Goal: Book appointment/travel/reservation

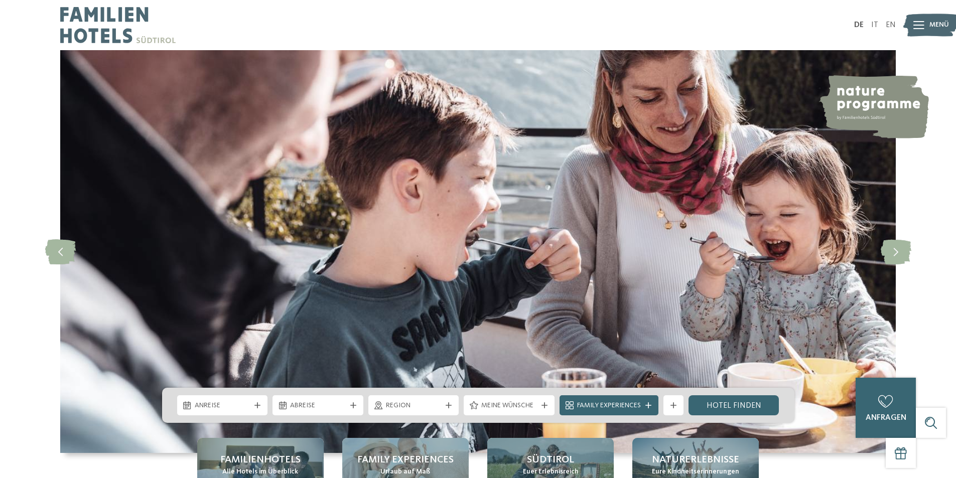
scroll to position [50, 0]
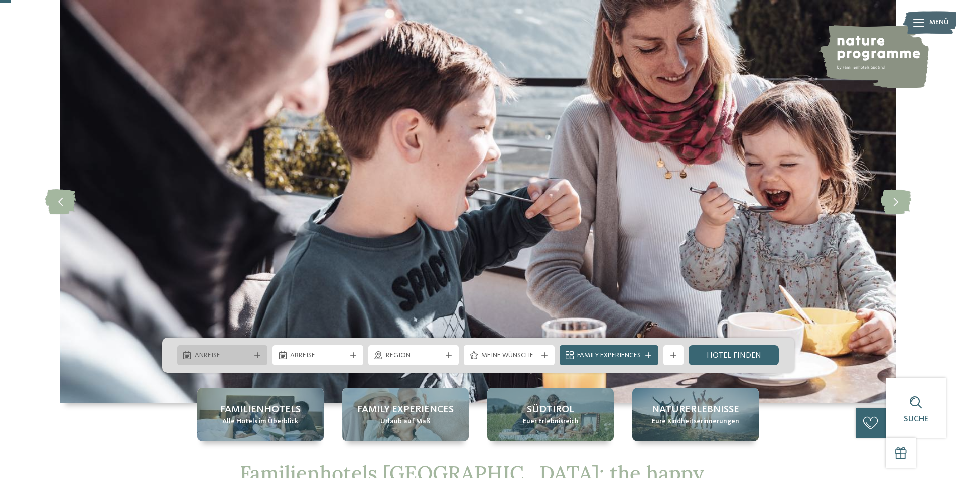
click at [231, 361] on div "Anreise" at bounding box center [222, 355] width 91 height 20
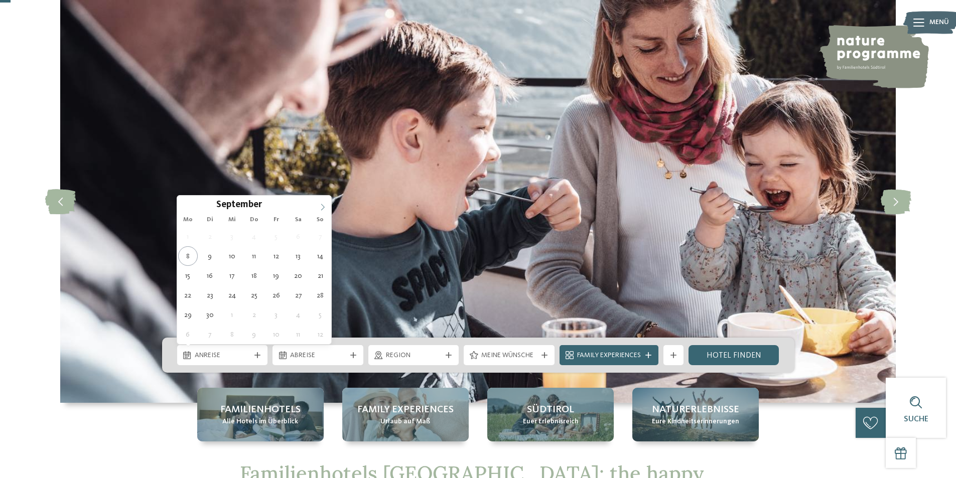
click at [321, 206] on icon at bounding box center [322, 207] width 7 height 7
type input "****"
click at [321, 206] on icon at bounding box center [322, 207] width 7 height 7
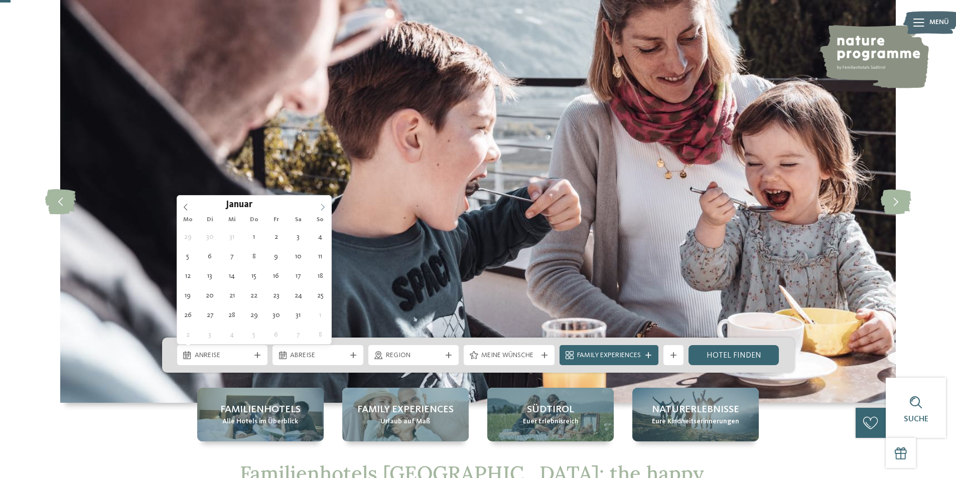
click at [321, 206] on icon at bounding box center [322, 207] width 7 height 7
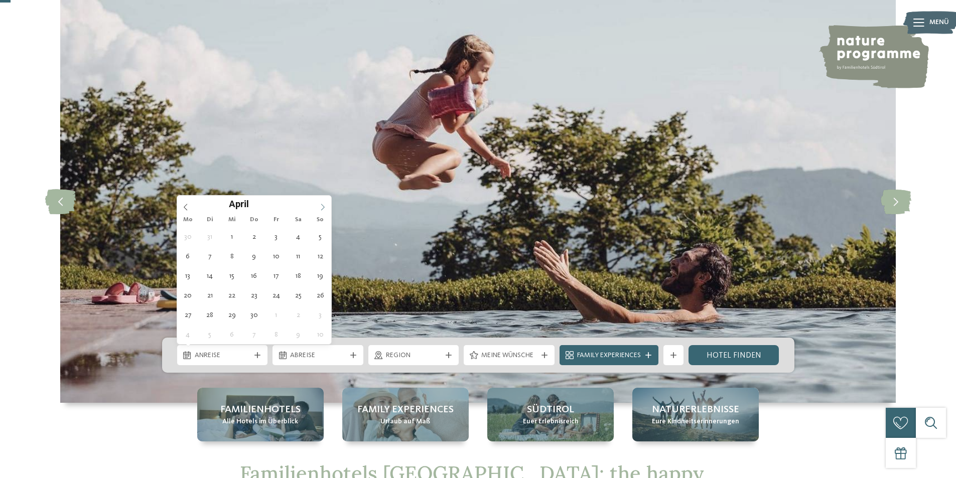
click at [321, 206] on icon at bounding box center [322, 207] width 7 height 7
type div "28.05.2026"
type input "****"
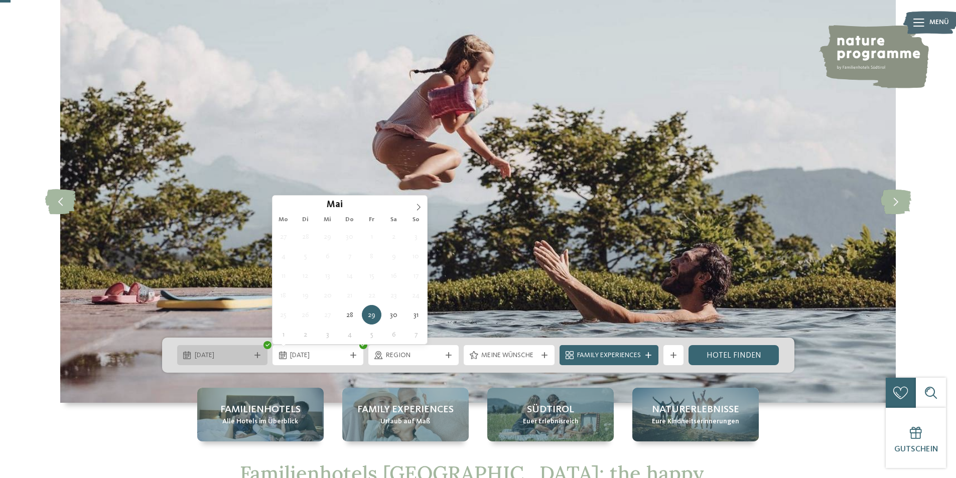
click at [238, 355] on span "28.05.2026" at bounding box center [223, 356] width 56 height 10
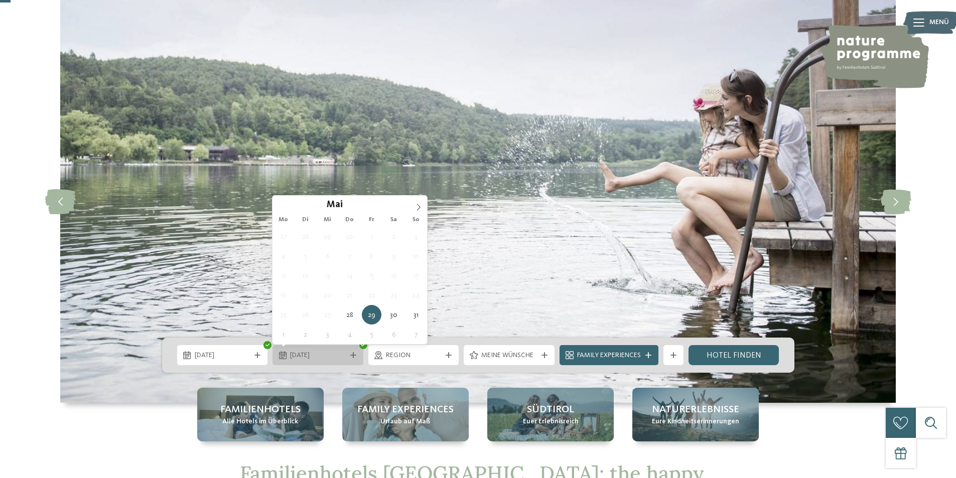
click at [320, 355] on span "29.05.2026" at bounding box center [318, 356] width 56 height 10
click at [420, 206] on icon at bounding box center [418, 207] width 7 height 7
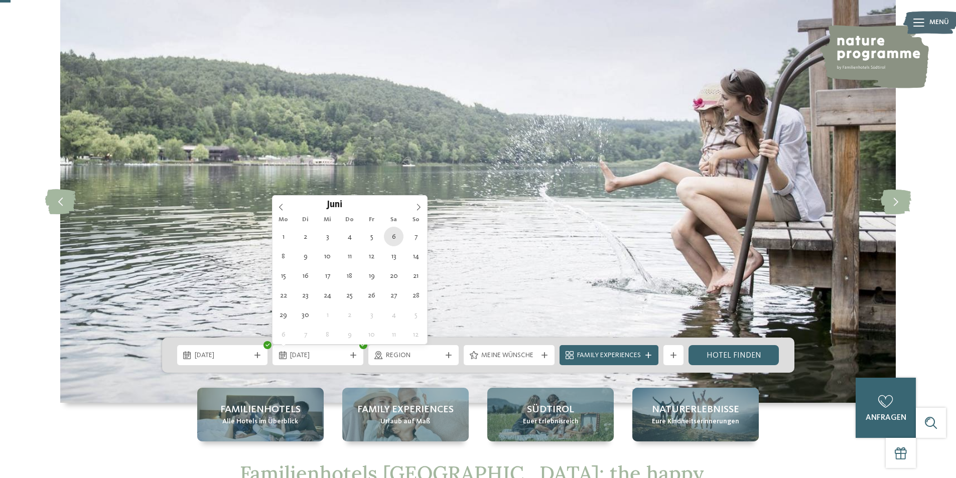
type div "06.06.2026"
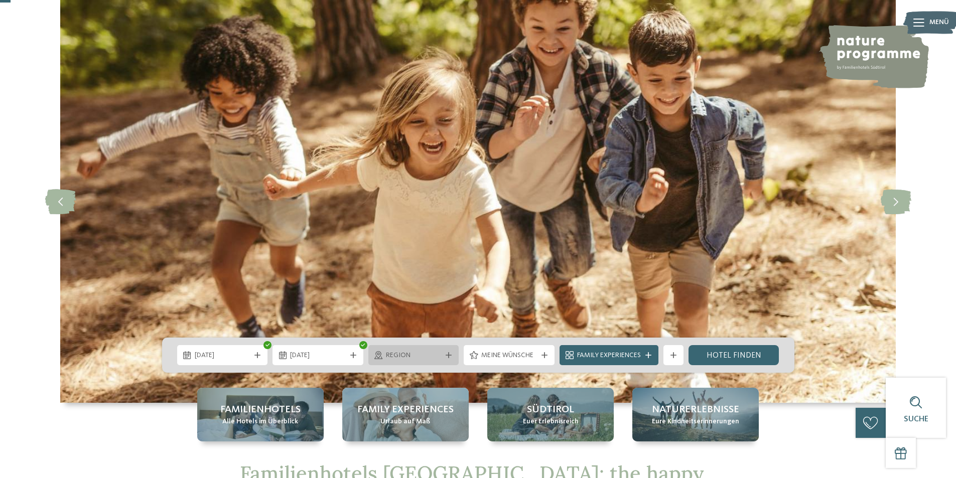
click at [426, 355] on span "Region" at bounding box center [414, 356] width 56 height 10
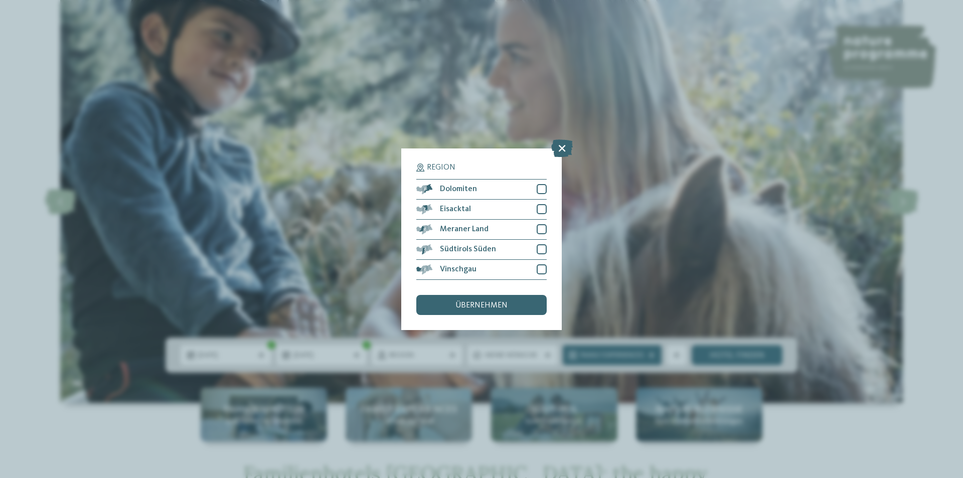
click at [566, 145] on icon at bounding box center [562, 148] width 22 height 18
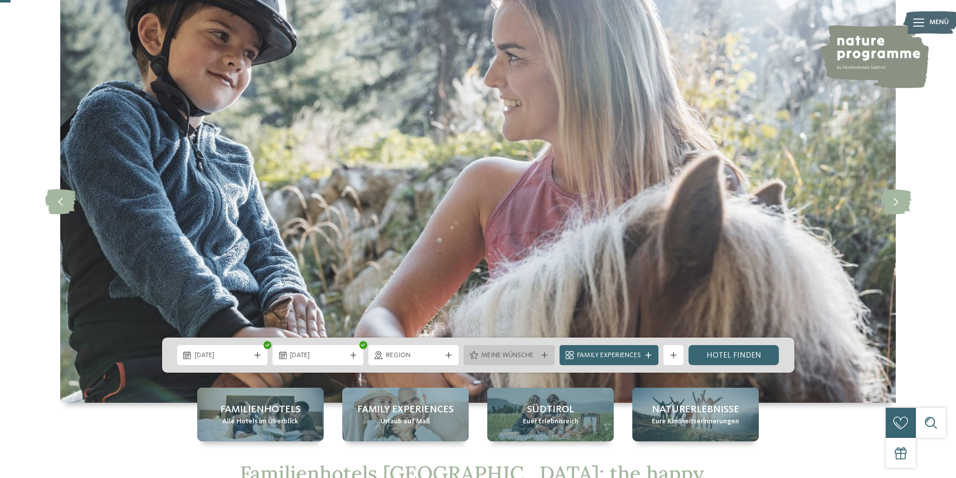
click at [509, 359] on span "Meine Wünsche" at bounding box center [509, 356] width 56 height 10
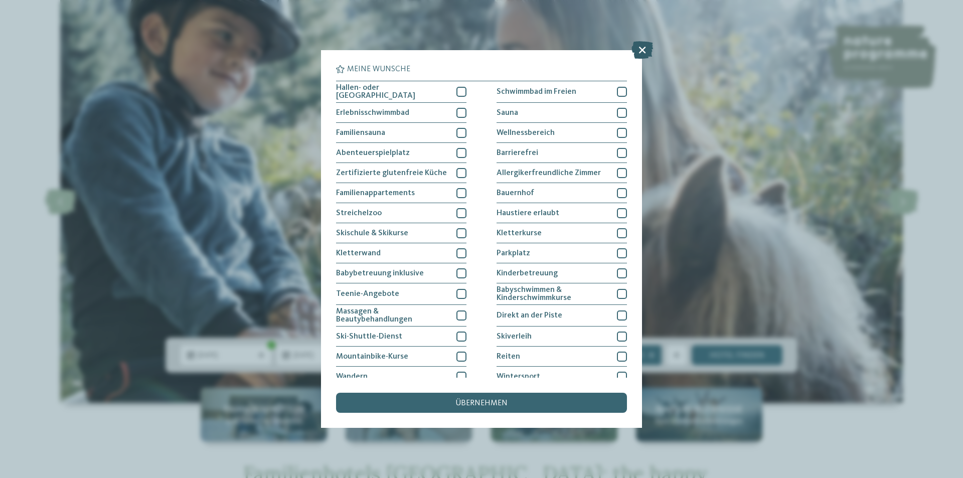
click at [643, 53] on icon at bounding box center [643, 50] width 22 height 18
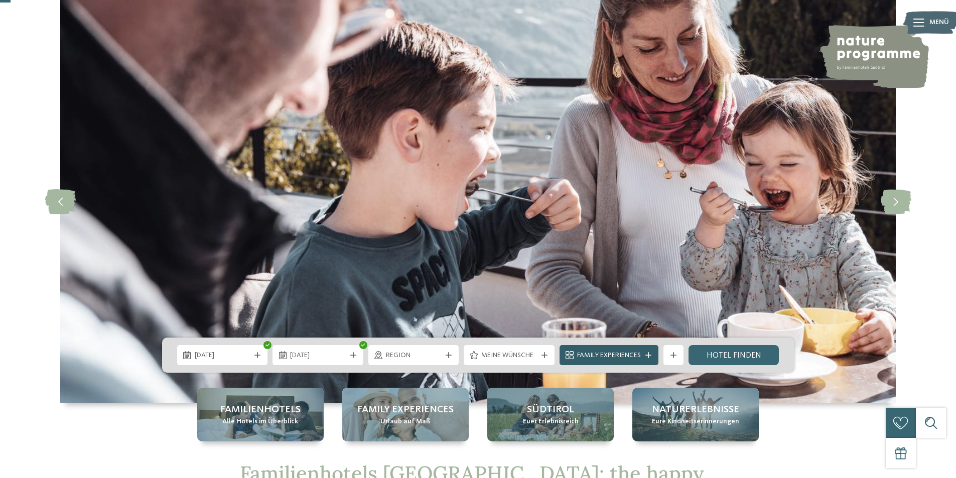
click at [646, 353] on icon at bounding box center [648, 355] width 6 height 6
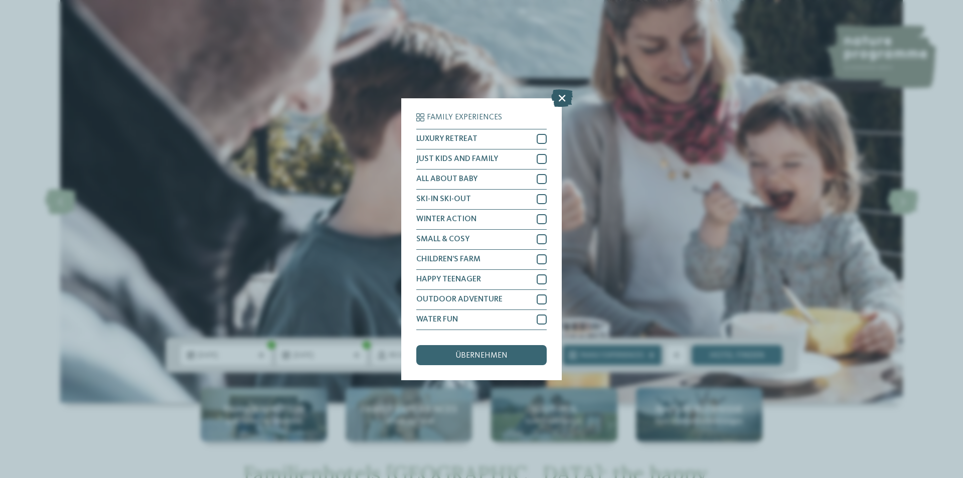
click at [565, 94] on icon at bounding box center [562, 98] width 22 height 18
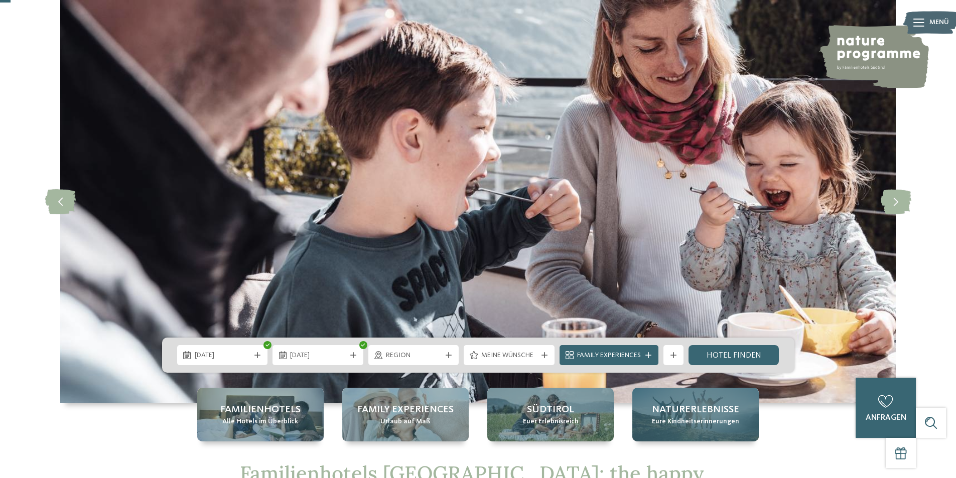
scroll to position [151, 0]
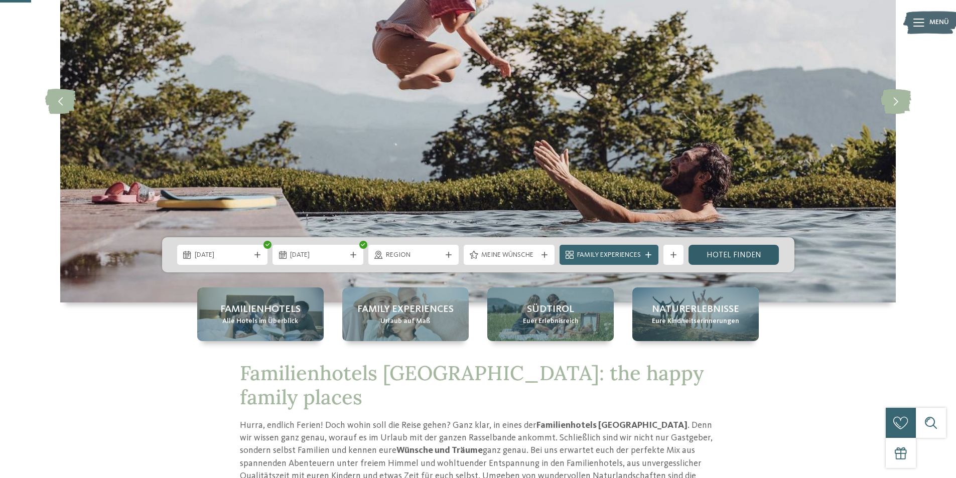
click at [717, 253] on link "Hotel finden" at bounding box center [733, 255] width 91 height 20
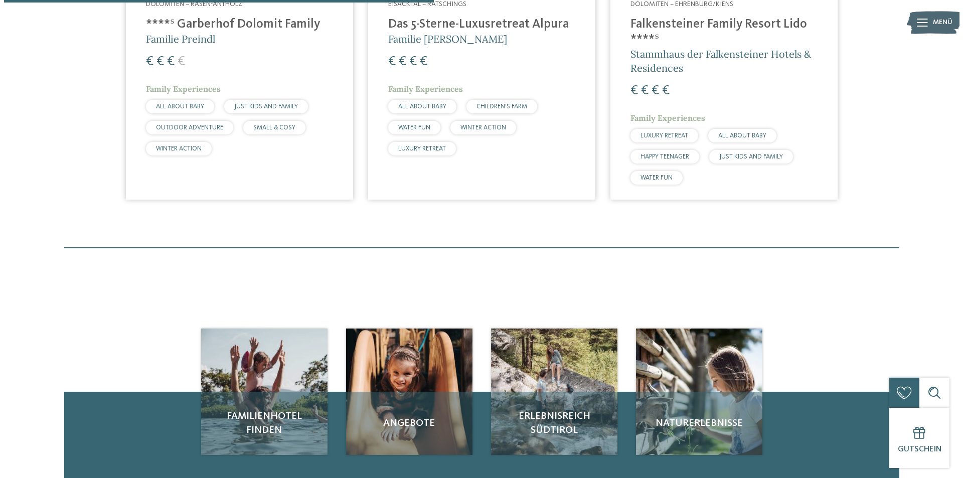
scroll to position [329, 0]
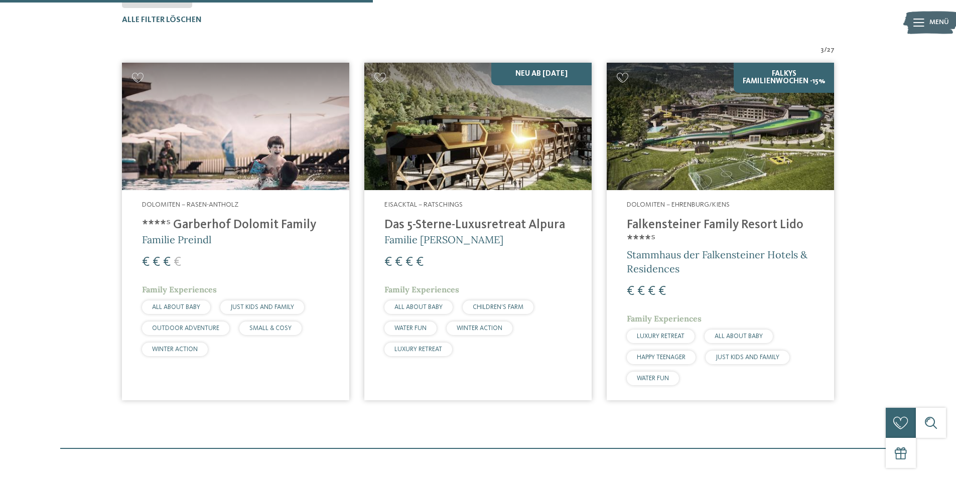
click at [229, 225] on h4 "****ˢ Garberhof Dolomit Family" at bounding box center [235, 225] width 187 height 15
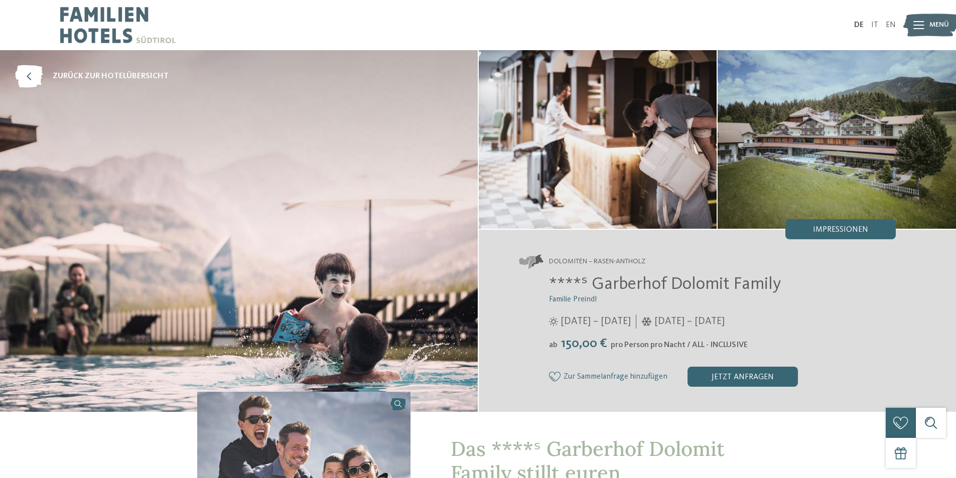
click at [351, 202] on img at bounding box center [239, 231] width 478 height 362
click at [806, 232] on div "Impressionen" at bounding box center [840, 229] width 110 height 20
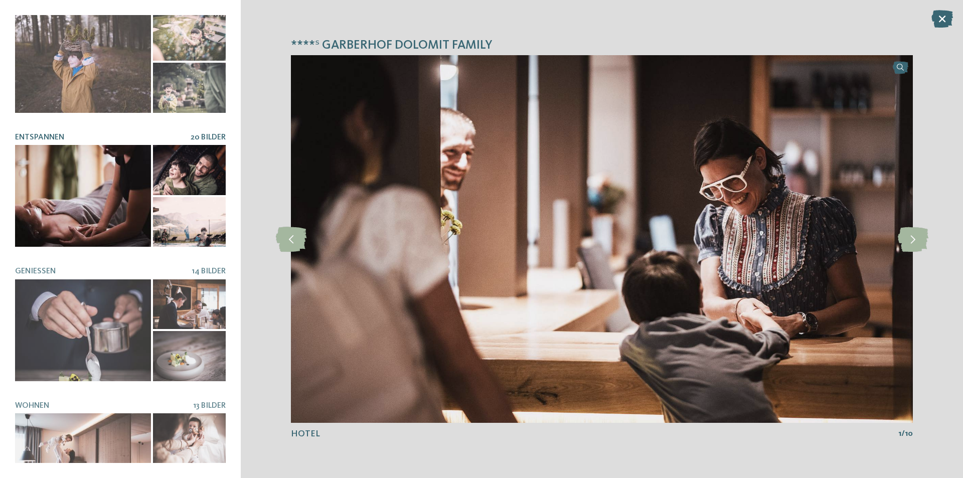
scroll to position [191, 0]
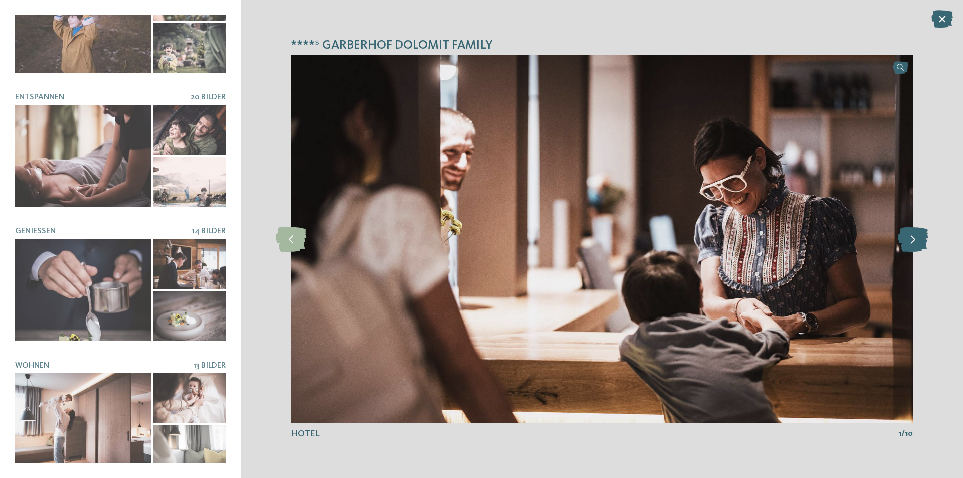
click at [923, 235] on icon at bounding box center [913, 239] width 31 height 25
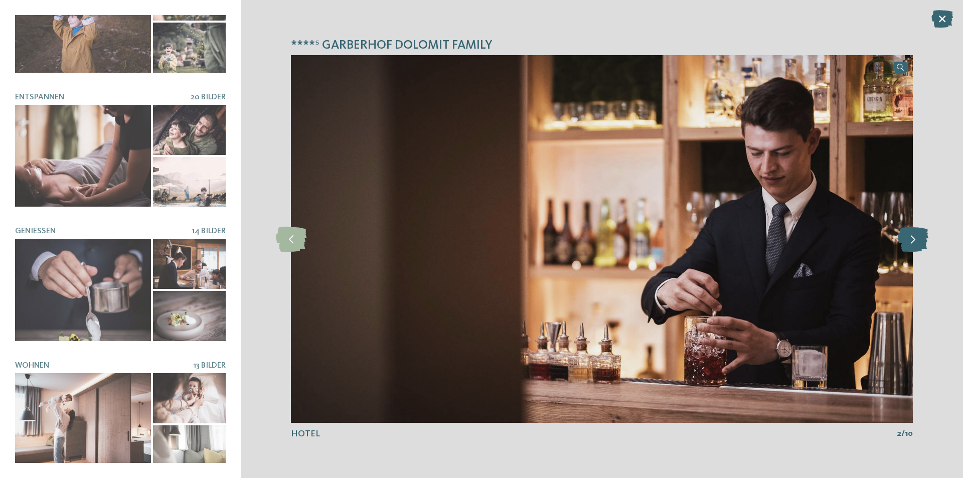
click at [923, 235] on icon at bounding box center [913, 239] width 31 height 25
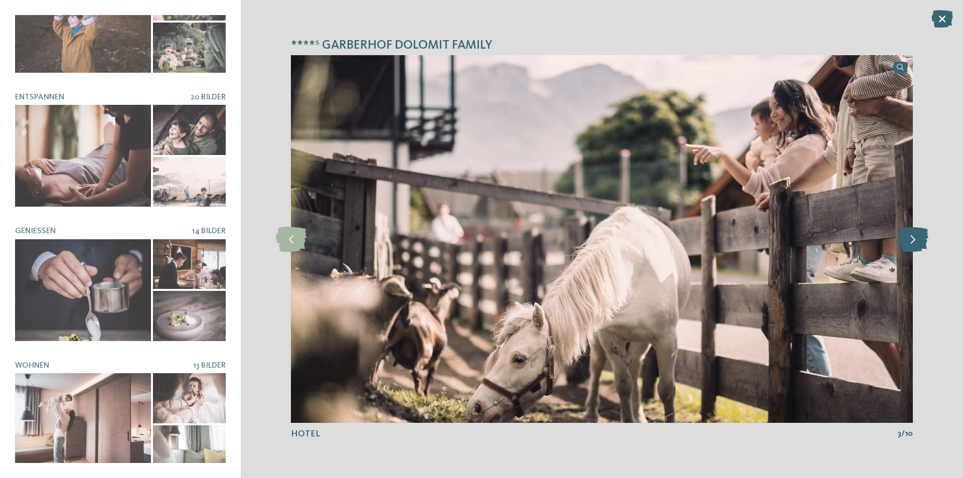
click at [923, 235] on icon at bounding box center [913, 239] width 31 height 25
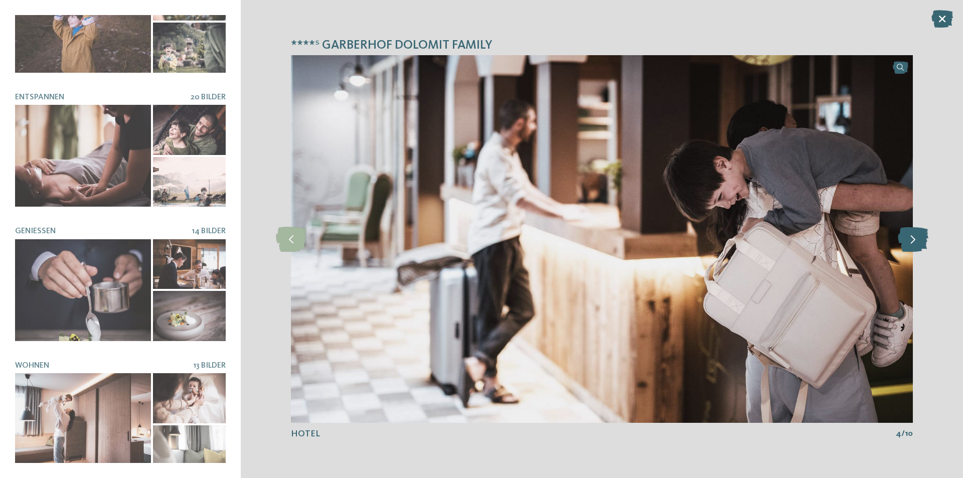
click at [923, 235] on icon at bounding box center [913, 239] width 31 height 25
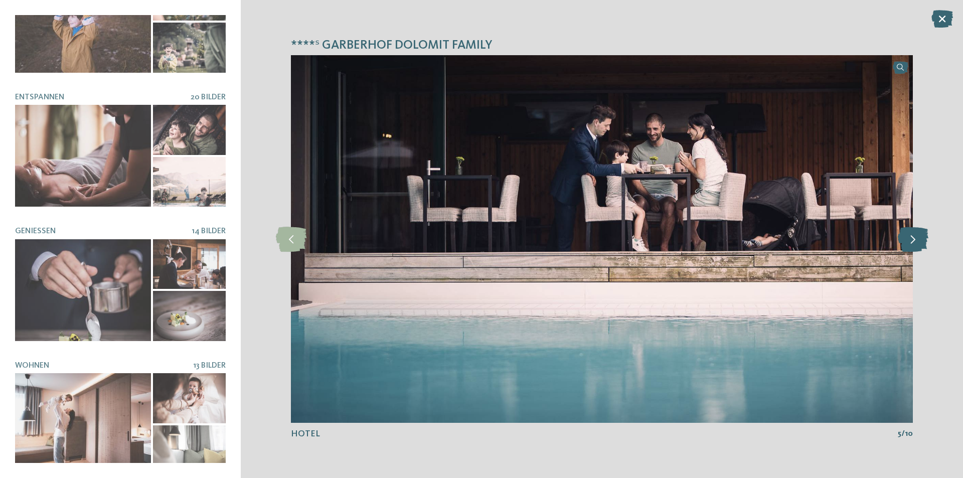
click at [923, 235] on icon at bounding box center [913, 239] width 31 height 25
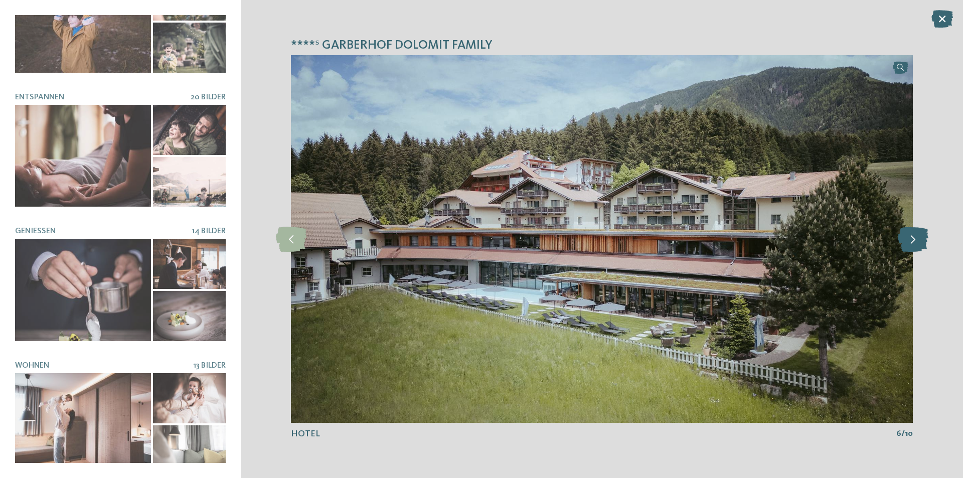
click at [923, 235] on icon at bounding box center [913, 239] width 31 height 25
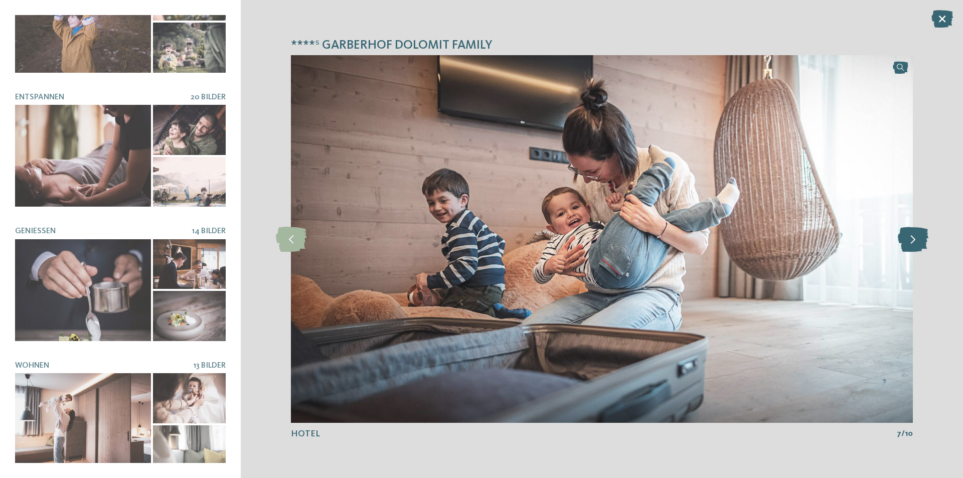
click at [923, 235] on icon at bounding box center [913, 239] width 31 height 25
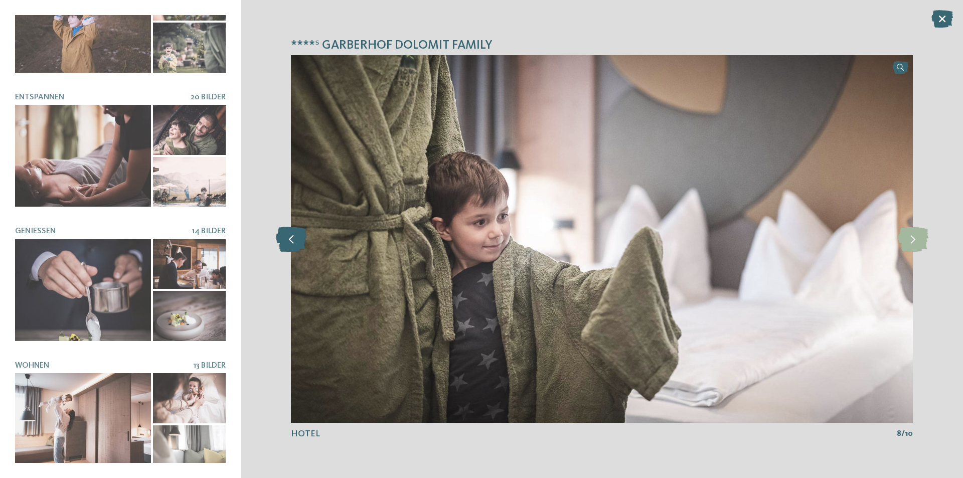
click at [297, 236] on icon at bounding box center [291, 239] width 31 height 25
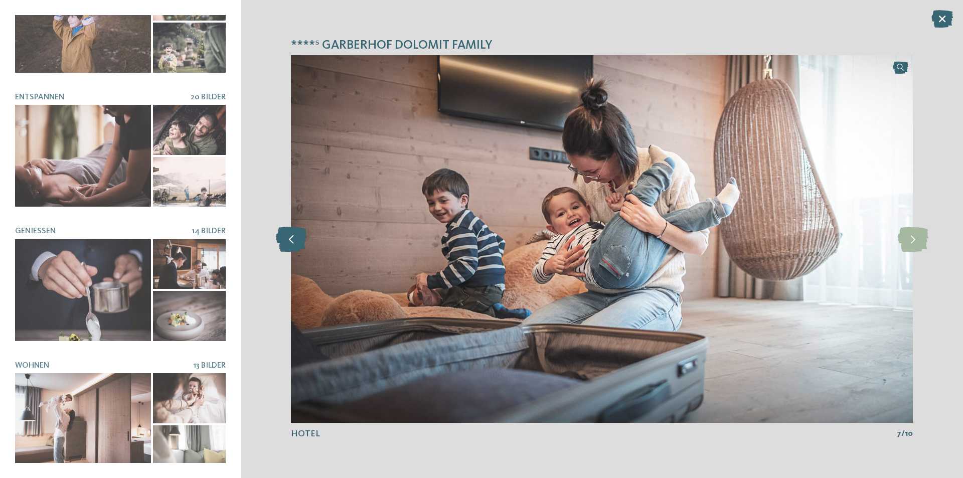
click at [297, 236] on icon at bounding box center [291, 239] width 31 height 25
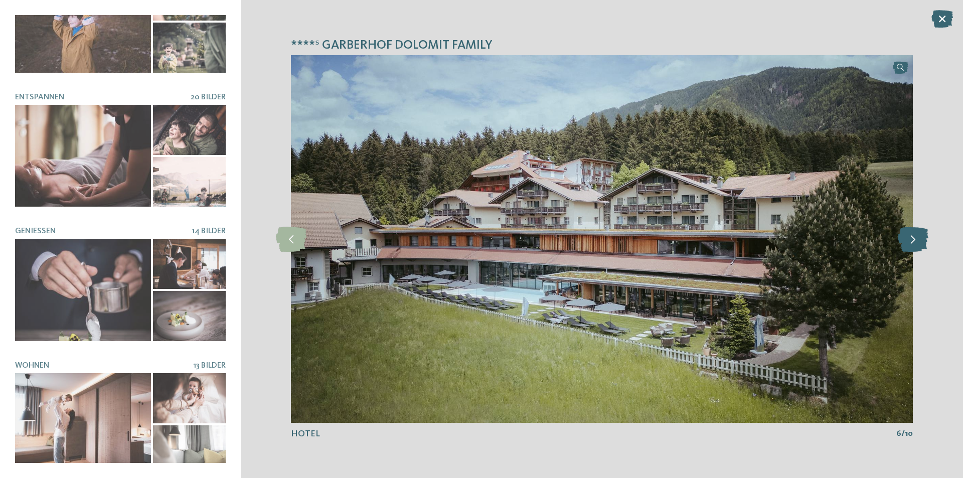
click at [913, 244] on icon at bounding box center [913, 239] width 31 height 25
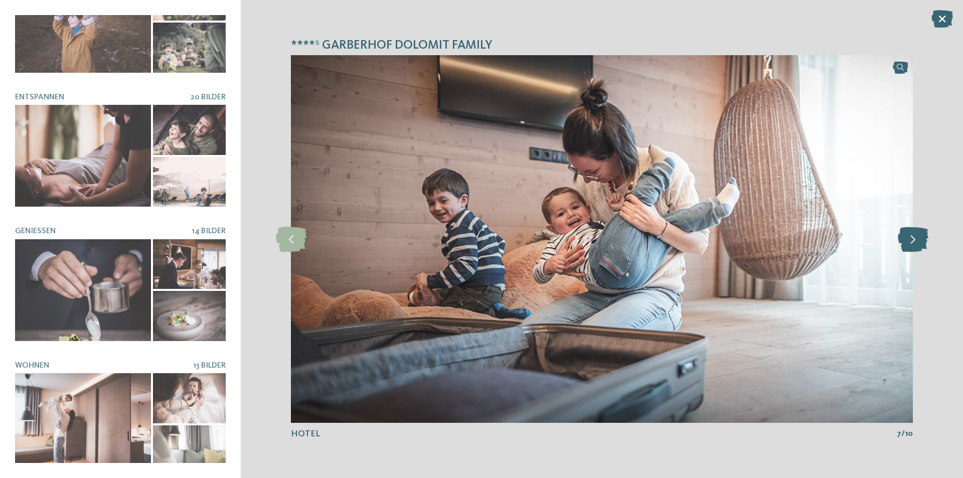
click at [913, 244] on icon at bounding box center [913, 239] width 31 height 25
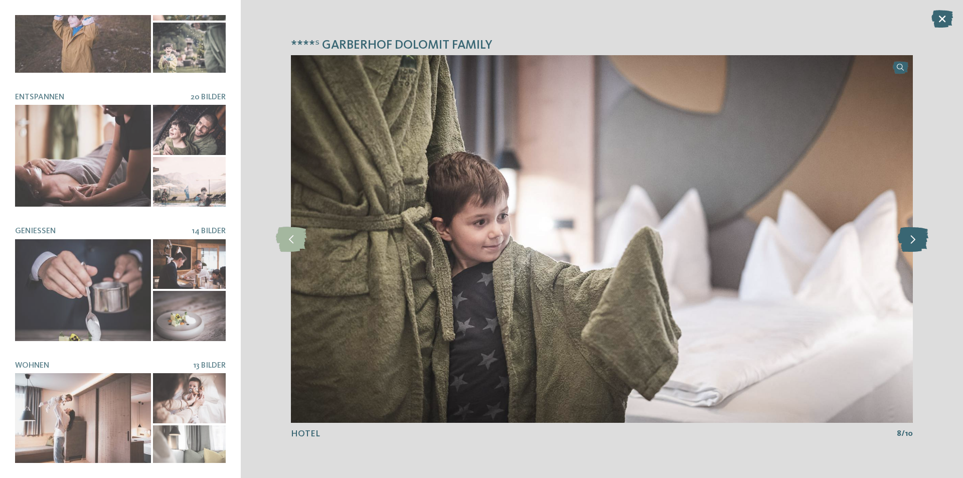
click at [913, 244] on icon at bounding box center [913, 239] width 31 height 25
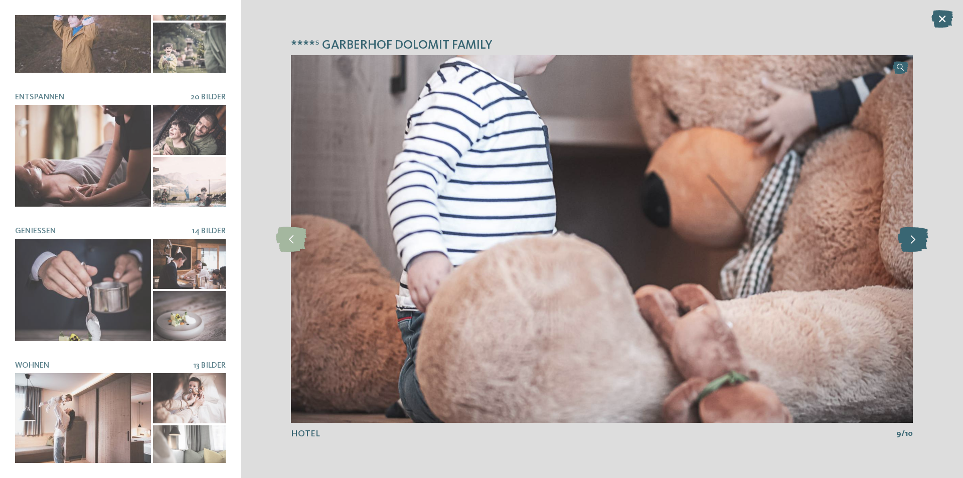
click at [911, 245] on icon at bounding box center [913, 239] width 31 height 25
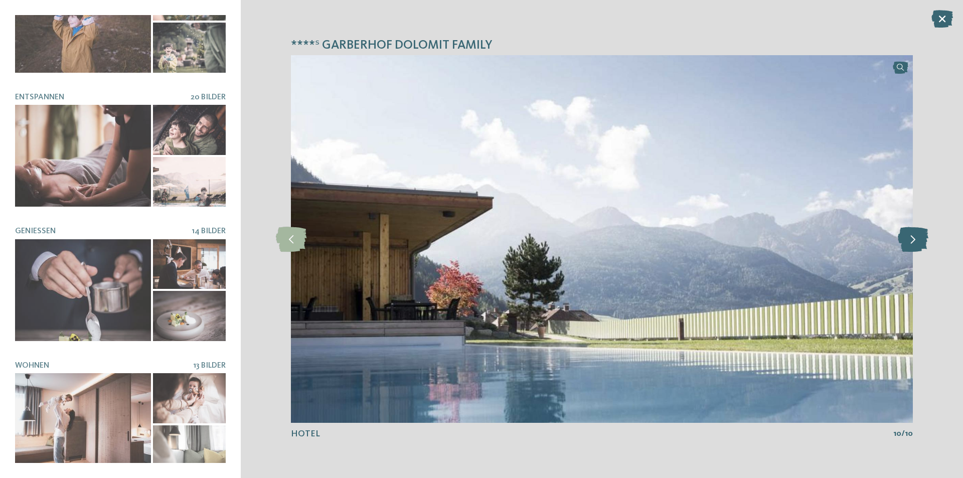
click at [910, 245] on icon at bounding box center [913, 239] width 31 height 25
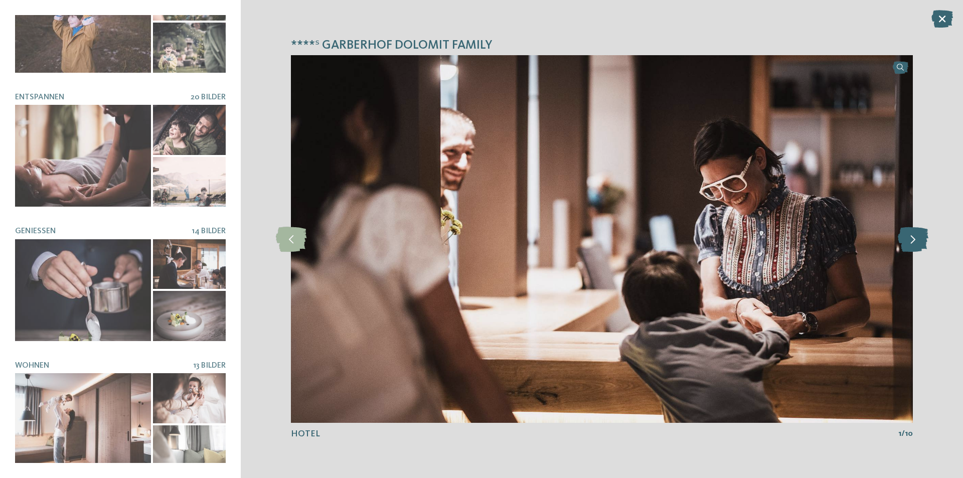
click at [910, 245] on icon at bounding box center [913, 239] width 31 height 25
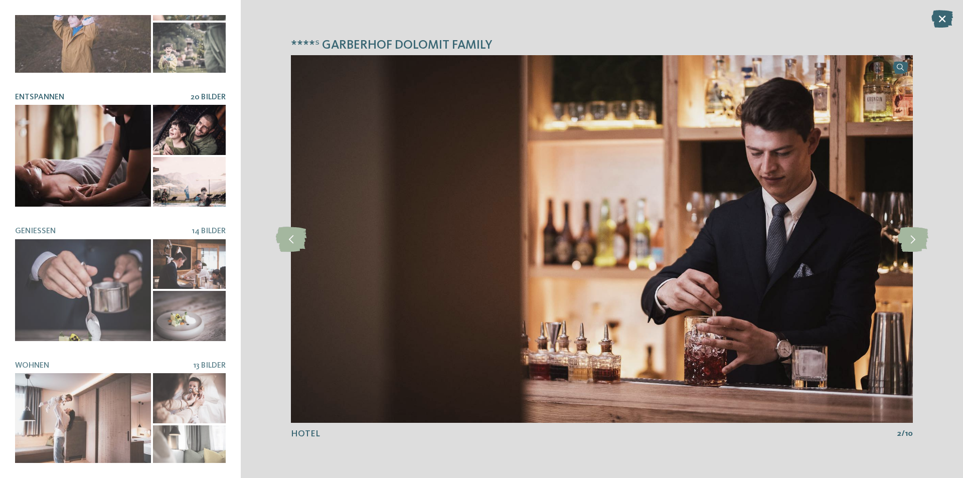
scroll to position [90, 0]
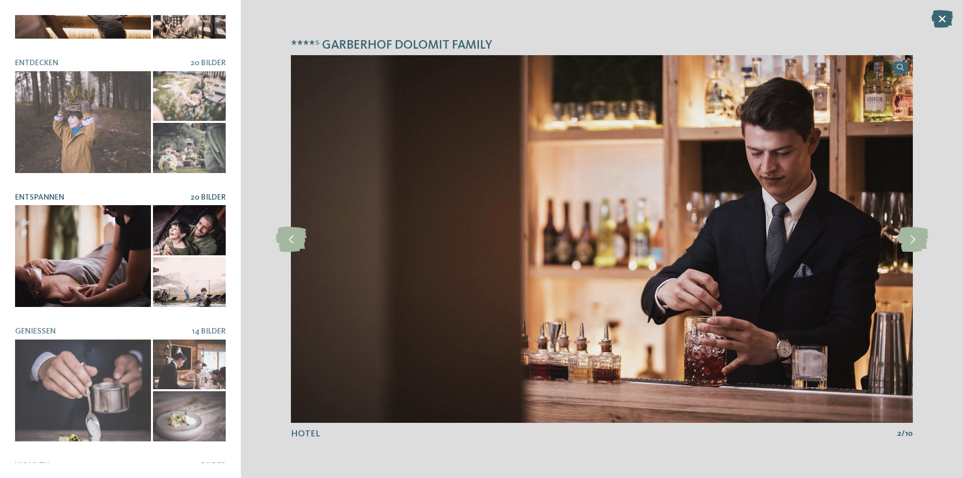
click at [197, 194] on span "20 Bilder" at bounding box center [208, 198] width 35 height 8
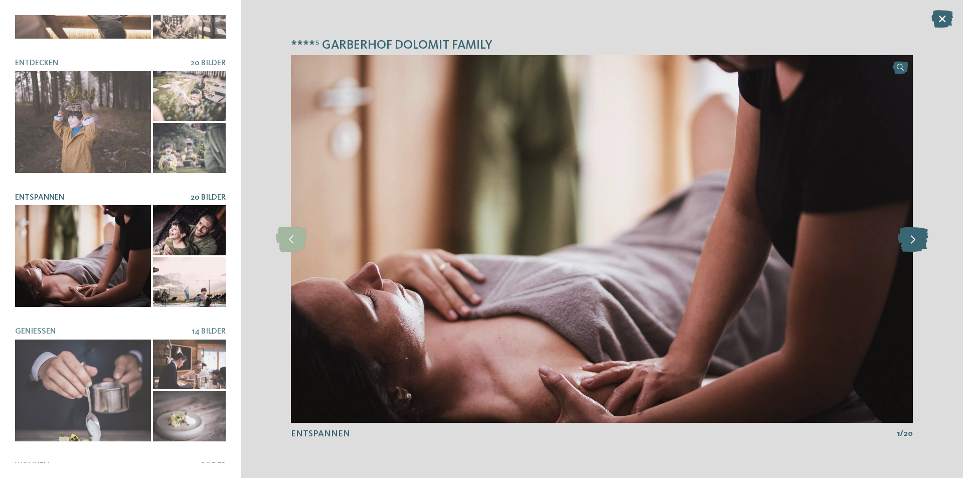
click at [905, 241] on icon at bounding box center [913, 239] width 31 height 25
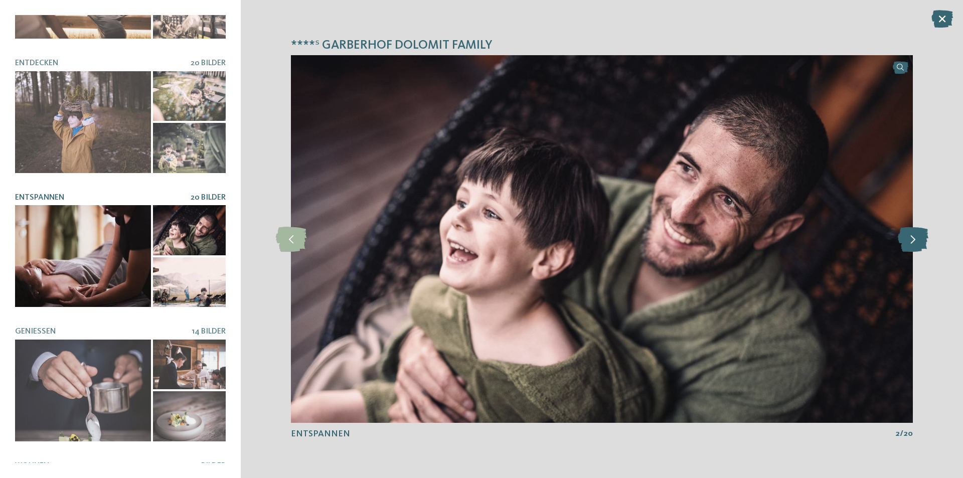
click at [905, 241] on icon at bounding box center [913, 239] width 31 height 25
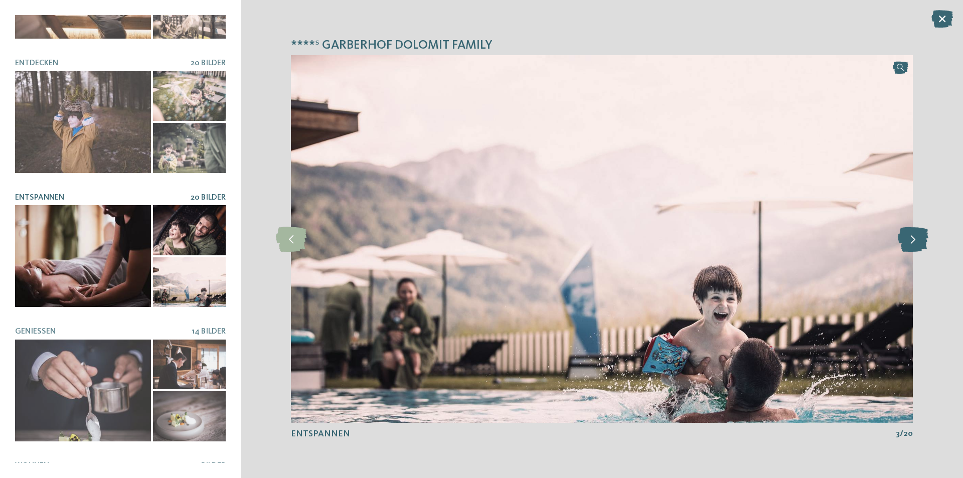
click at [905, 241] on icon at bounding box center [913, 239] width 31 height 25
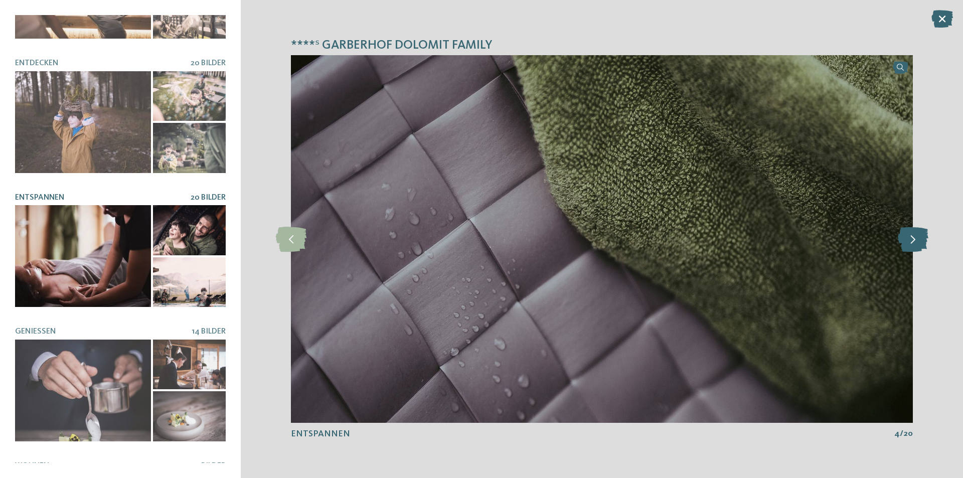
click at [905, 241] on icon at bounding box center [913, 239] width 31 height 25
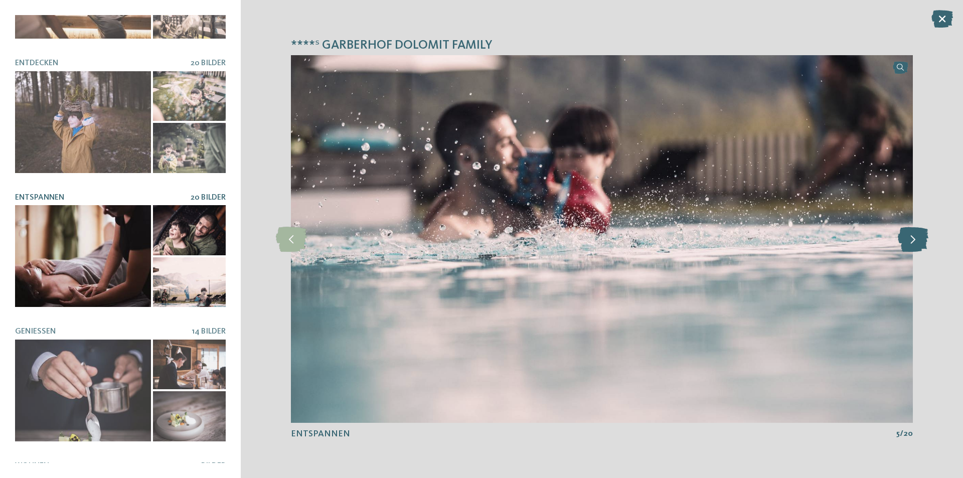
click at [905, 241] on icon at bounding box center [913, 239] width 31 height 25
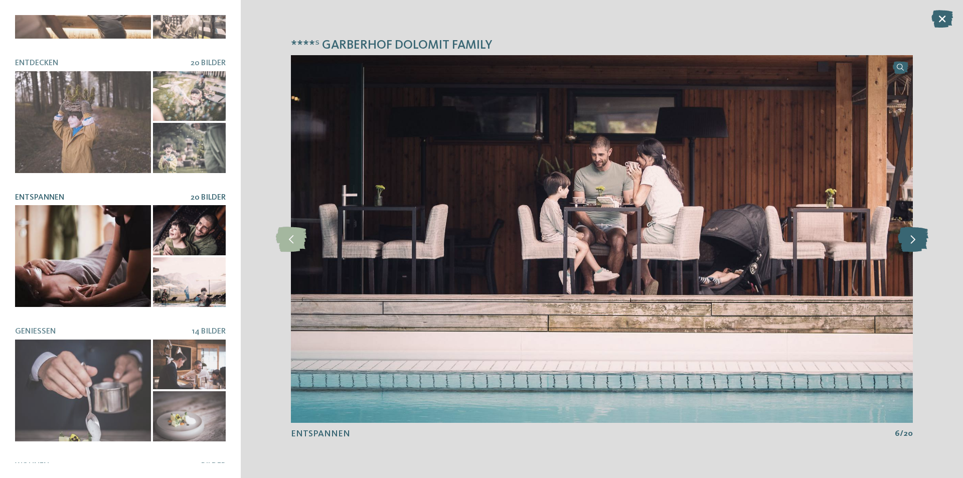
click at [905, 241] on icon at bounding box center [913, 239] width 31 height 25
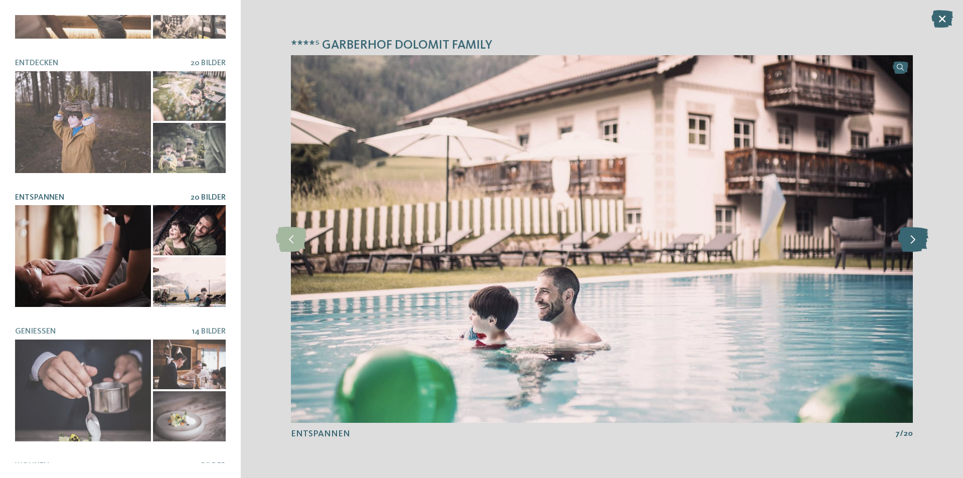
click at [905, 241] on icon at bounding box center [913, 239] width 31 height 25
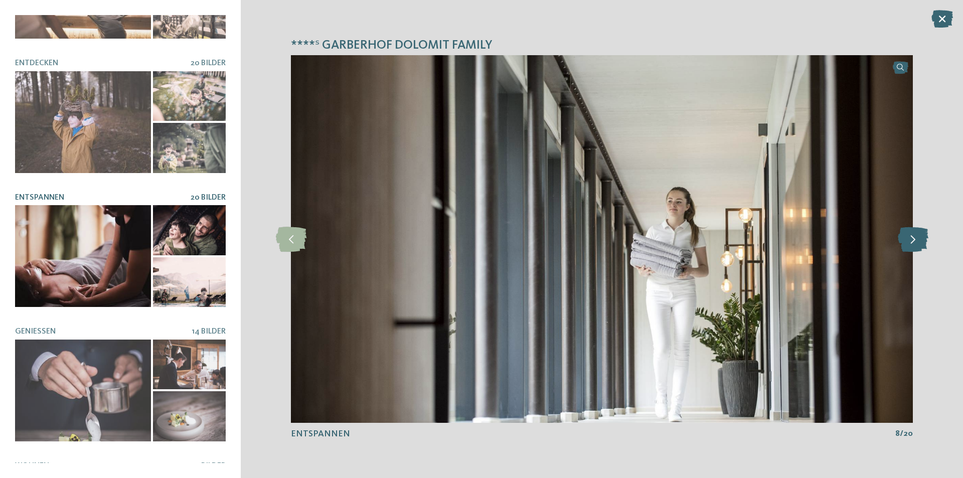
click at [905, 241] on icon at bounding box center [913, 239] width 31 height 25
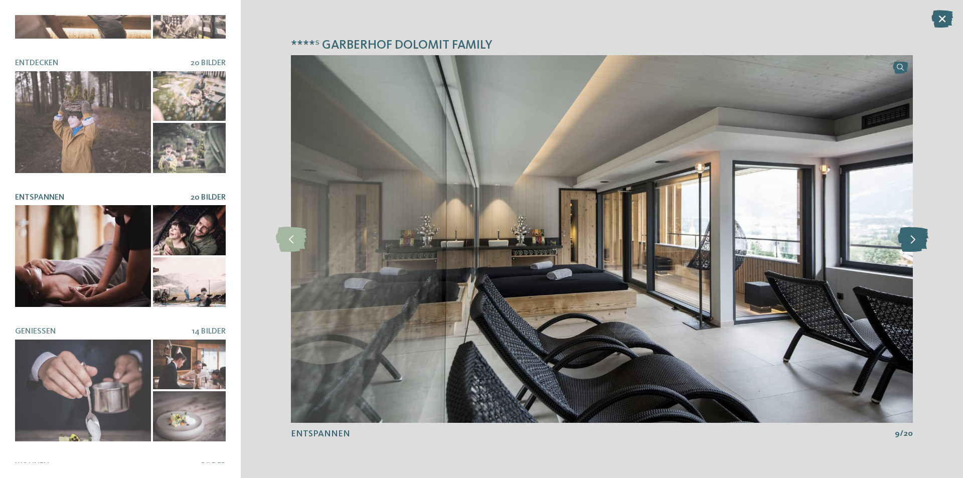
click at [905, 241] on icon at bounding box center [913, 239] width 31 height 25
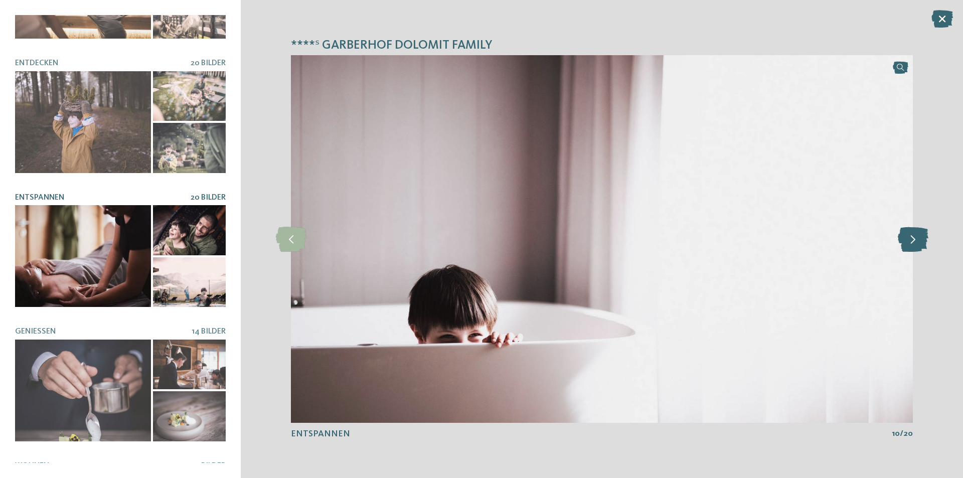
click at [905, 241] on icon at bounding box center [913, 239] width 31 height 25
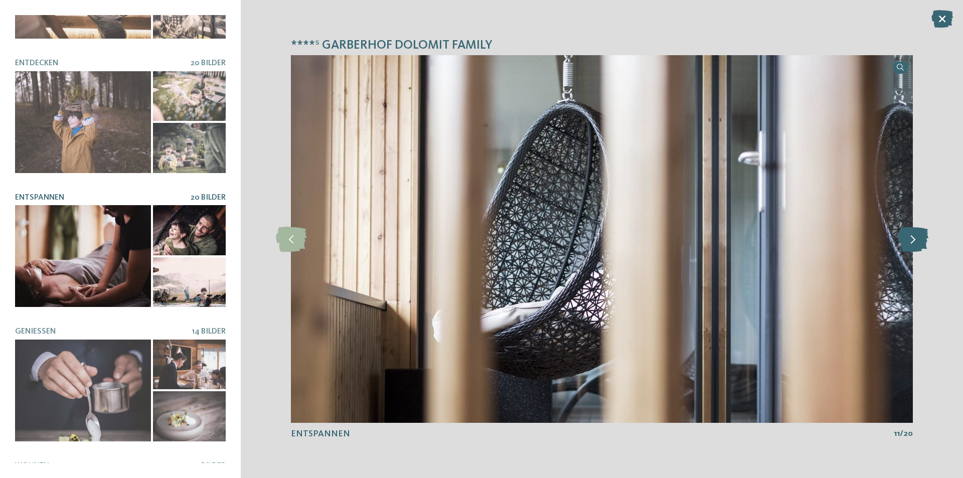
click at [905, 241] on icon at bounding box center [913, 239] width 31 height 25
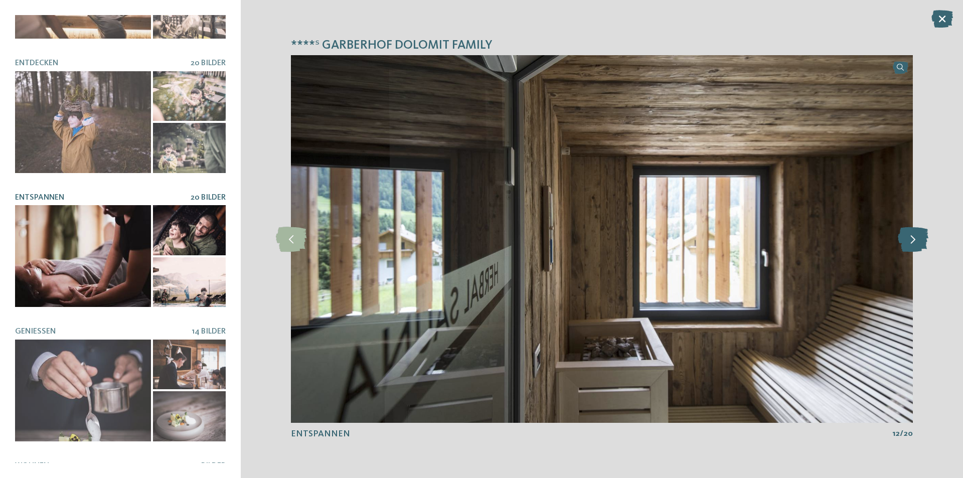
click at [905, 241] on icon at bounding box center [913, 239] width 31 height 25
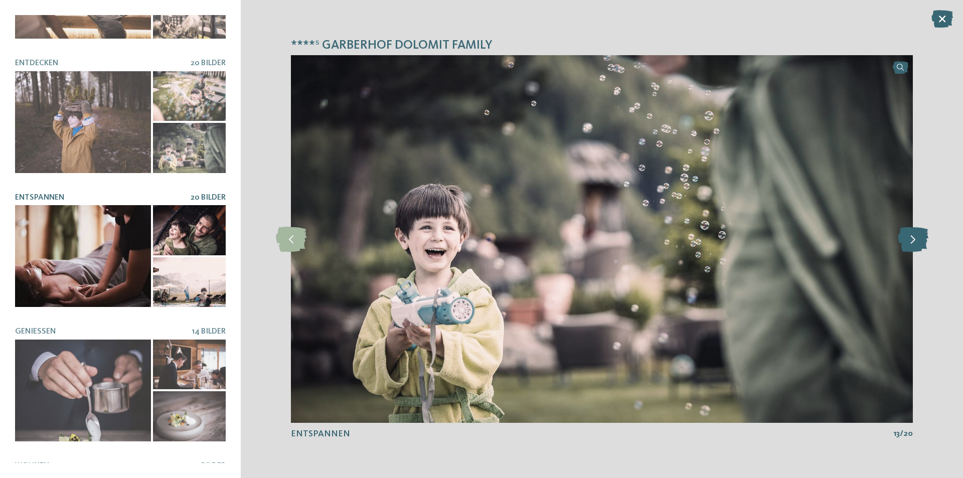
click at [905, 241] on icon at bounding box center [913, 239] width 31 height 25
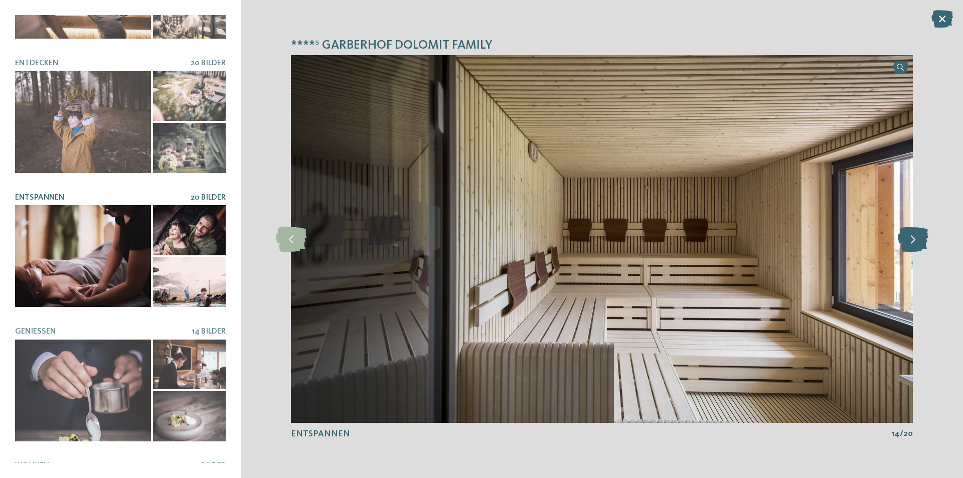
click at [905, 241] on icon at bounding box center [913, 239] width 31 height 25
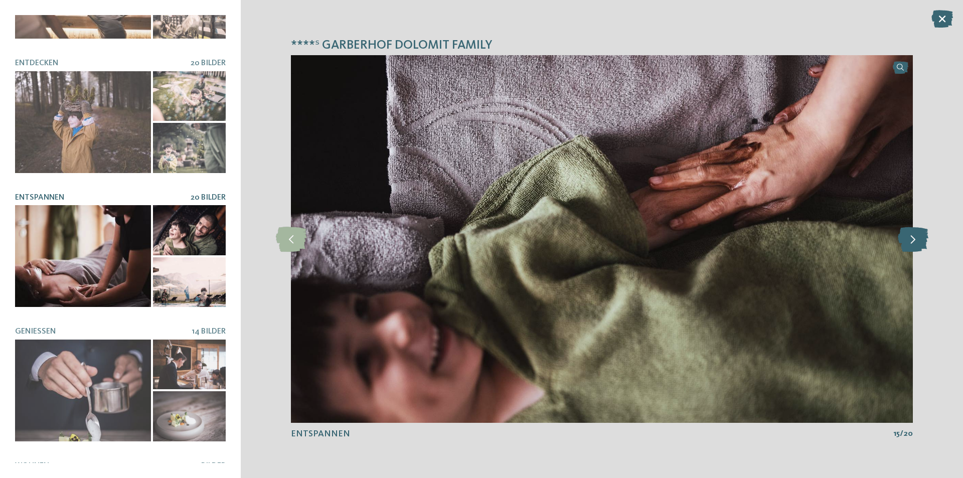
click at [905, 241] on icon at bounding box center [913, 239] width 31 height 25
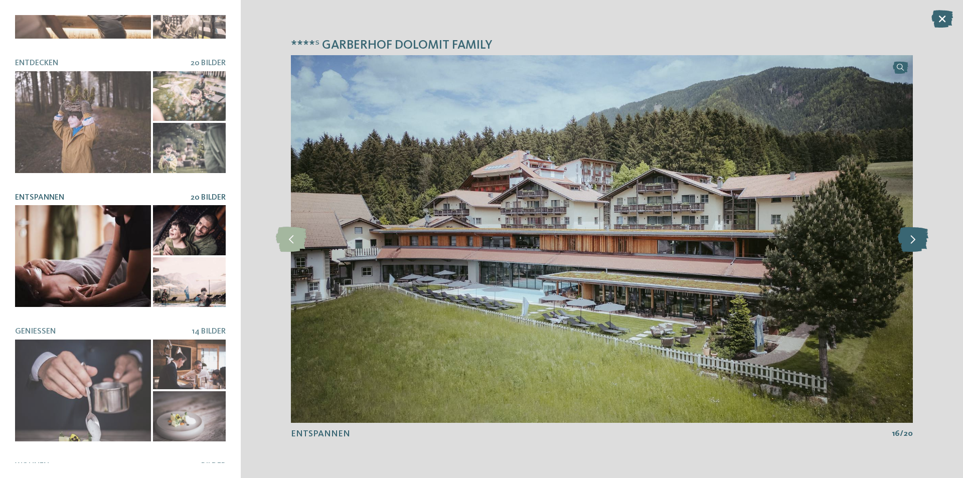
click at [905, 241] on icon at bounding box center [913, 239] width 31 height 25
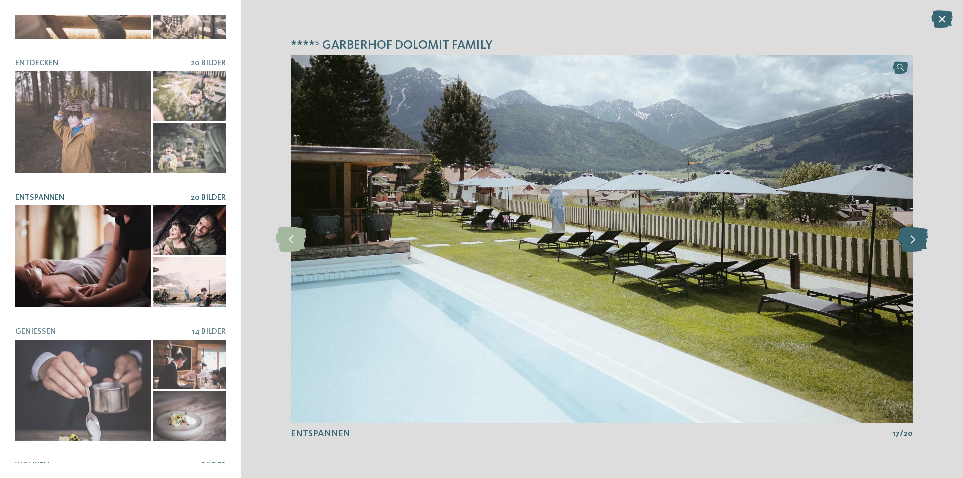
click at [905, 241] on icon at bounding box center [913, 239] width 31 height 25
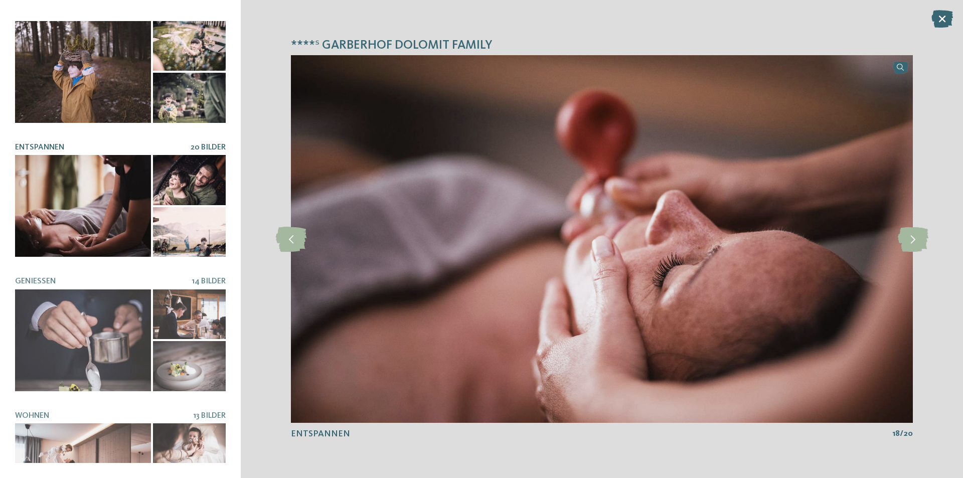
scroll to position [0, 0]
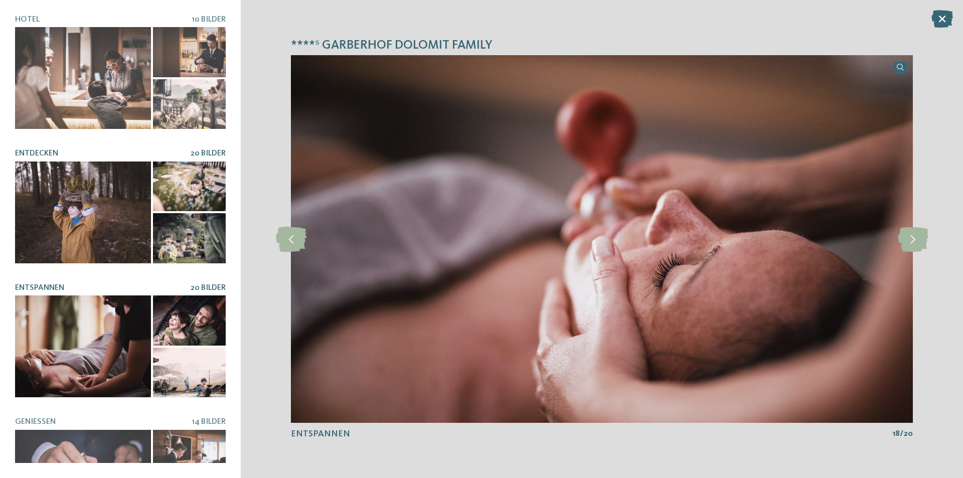
click at [206, 153] on span "20 Bilder" at bounding box center [208, 154] width 35 height 8
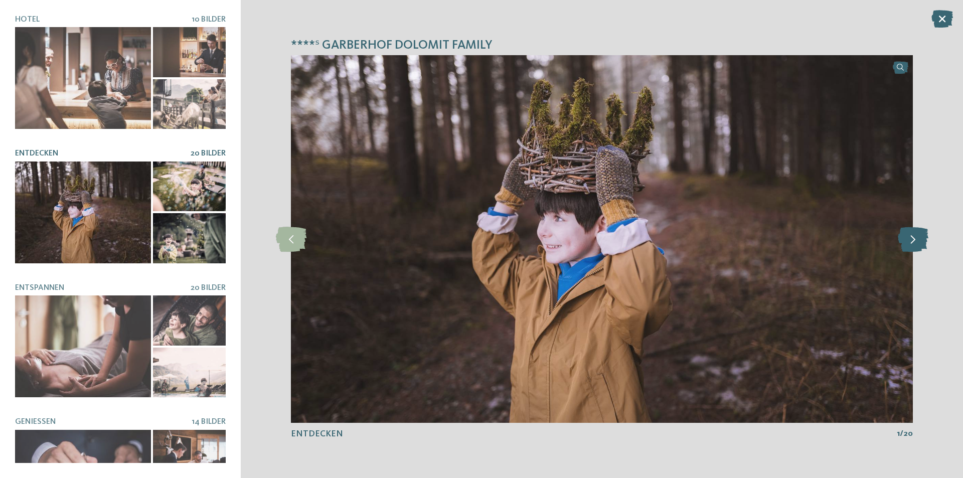
click at [910, 243] on icon at bounding box center [913, 239] width 31 height 25
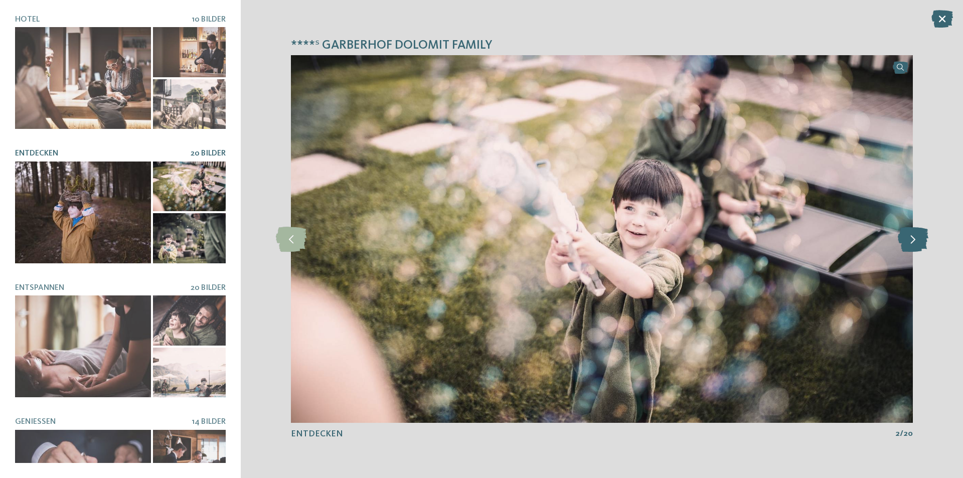
click at [908, 243] on icon at bounding box center [913, 239] width 31 height 25
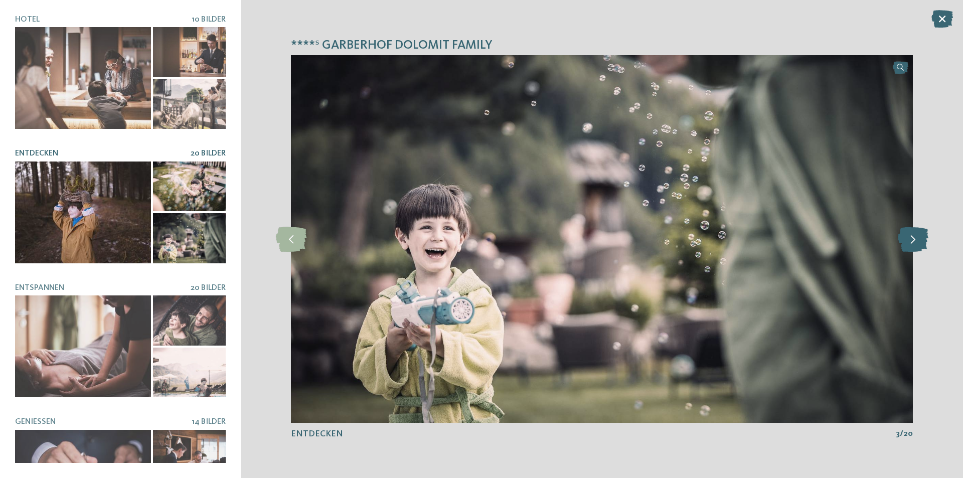
click at [904, 243] on icon at bounding box center [913, 239] width 31 height 25
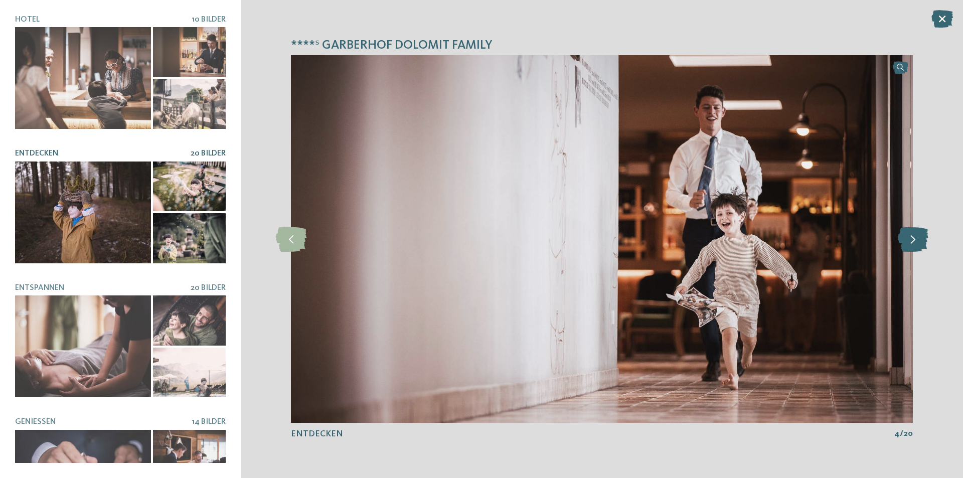
click at [903, 243] on icon at bounding box center [913, 239] width 31 height 25
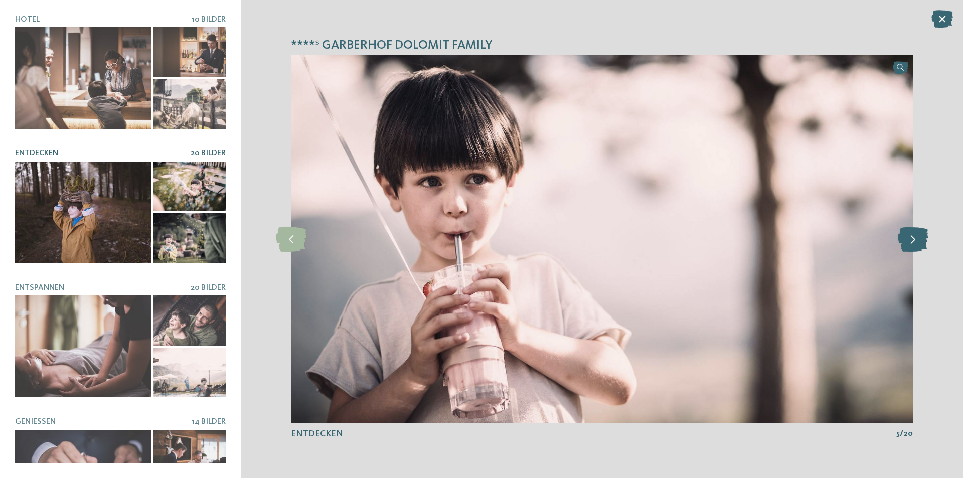
click at [903, 243] on icon at bounding box center [913, 239] width 31 height 25
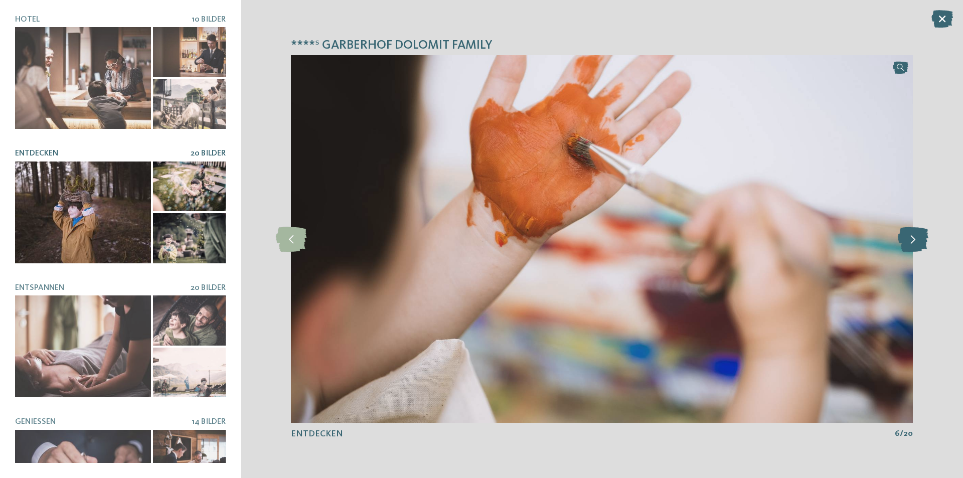
click at [903, 243] on icon at bounding box center [913, 239] width 31 height 25
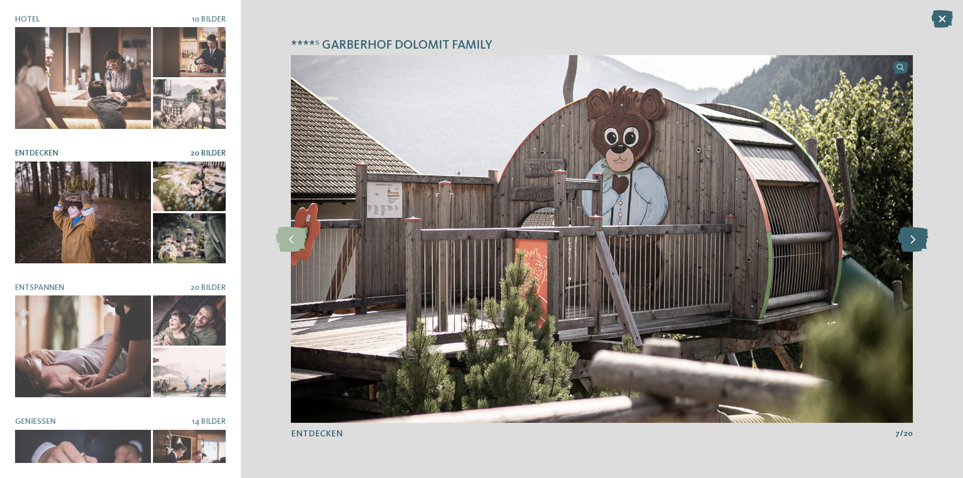
click at [903, 245] on icon at bounding box center [913, 239] width 31 height 25
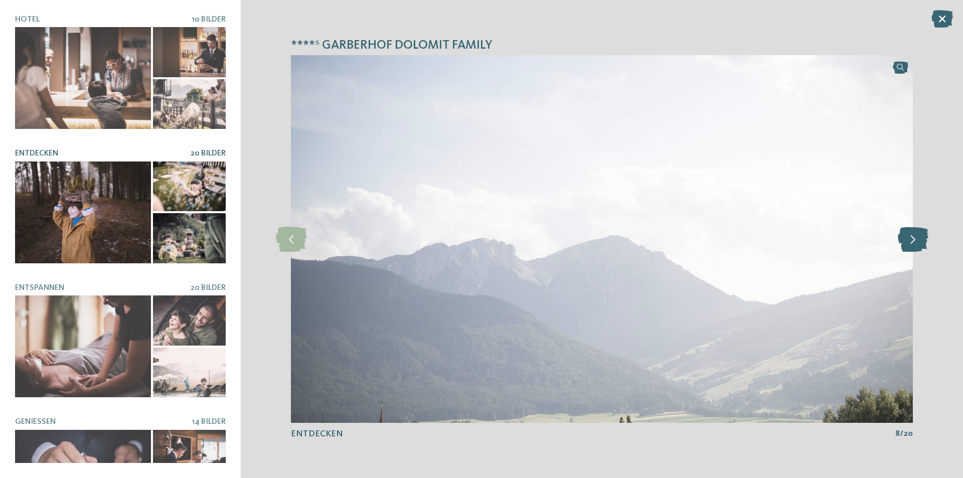
click at [902, 245] on icon at bounding box center [913, 239] width 31 height 25
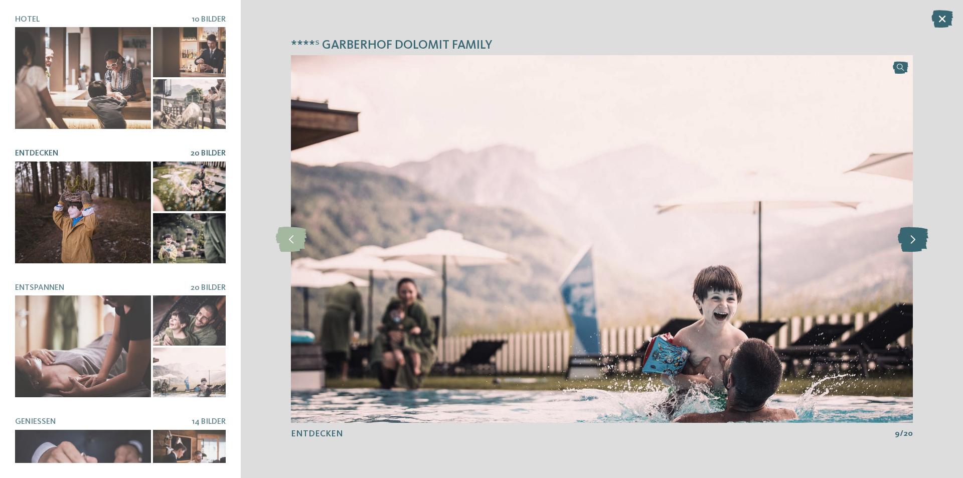
click at [902, 245] on icon at bounding box center [913, 239] width 31 height 25
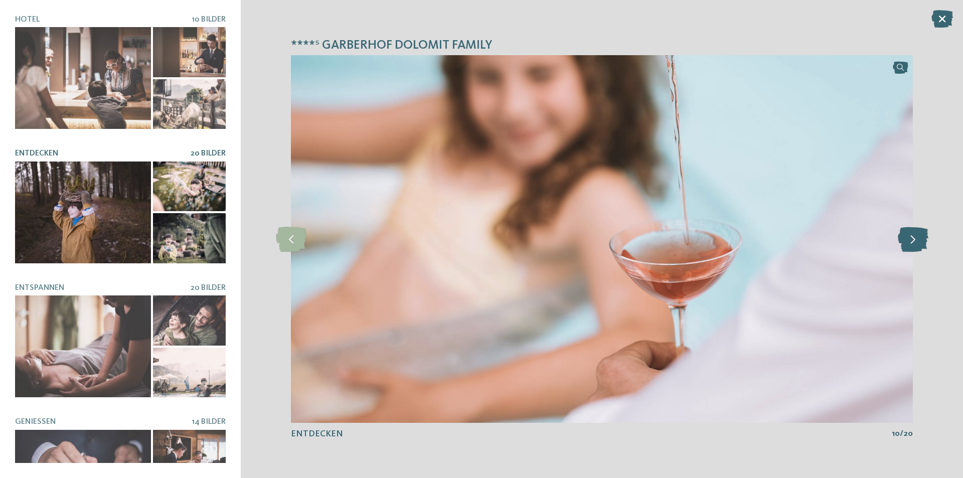
click at [901, 245] on icon at bounding box center [913, 239] width 31 height 25
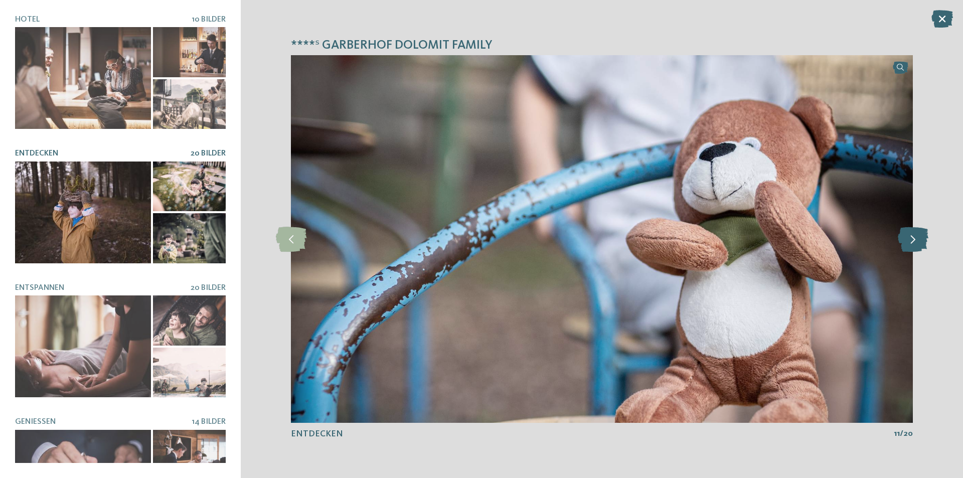
click at [901, 245] on icon at bounding box center [913, 239] width 31 height 25
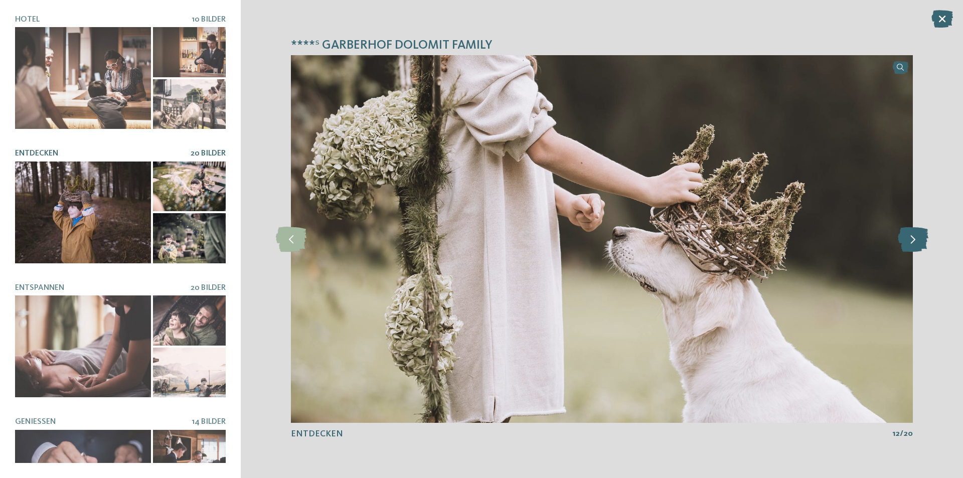
click at [901, 245] on icon at bounding box center [913, 239] width 31 height 25
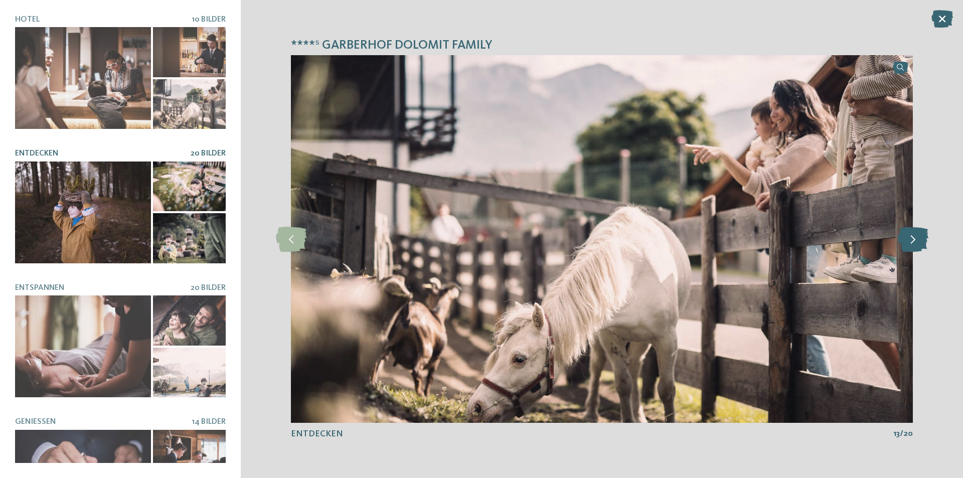
click at [901, 245] on icon at bounding box center [913, 239] width 31 height 25
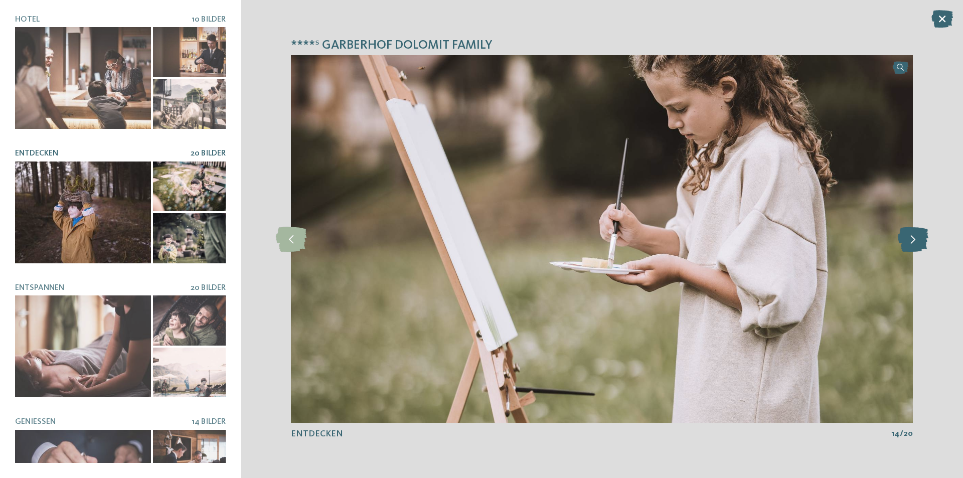
click at [901, 245] on icon at bounding box center [913, 239] width 31 height 25
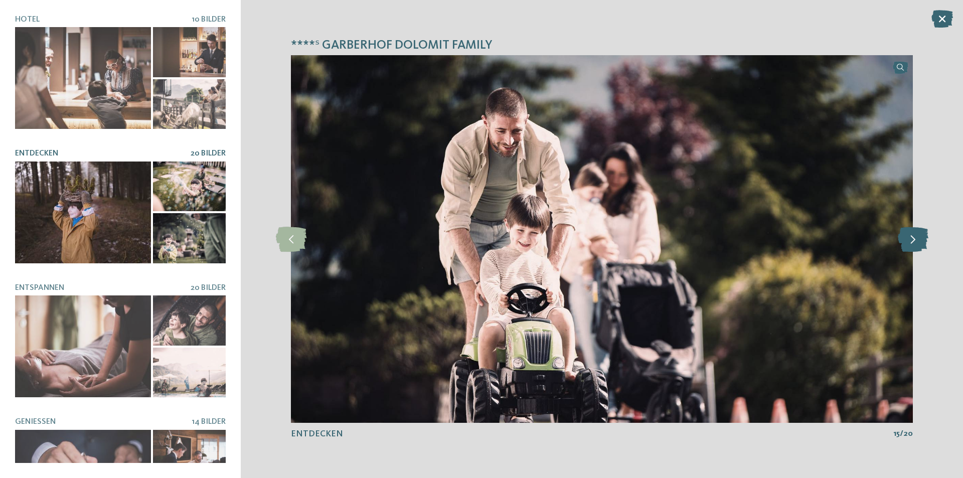
click at [901, 245] on icon at bounding box center [913, 239] width 31 height 25
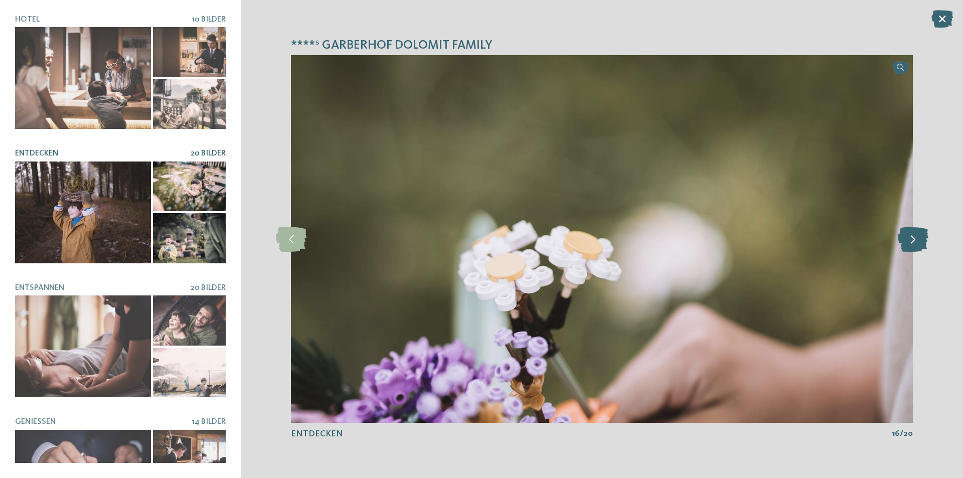
click at [901, 245] on icon at bounding box center [913, 239] width 31 height 25
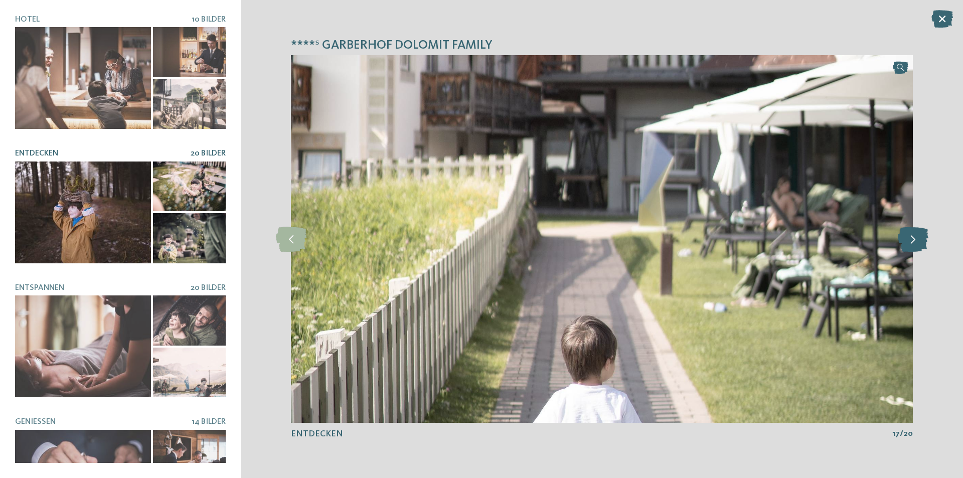
click at [901, 245] on icon at bounding box center [913, 239] width 31 height 25
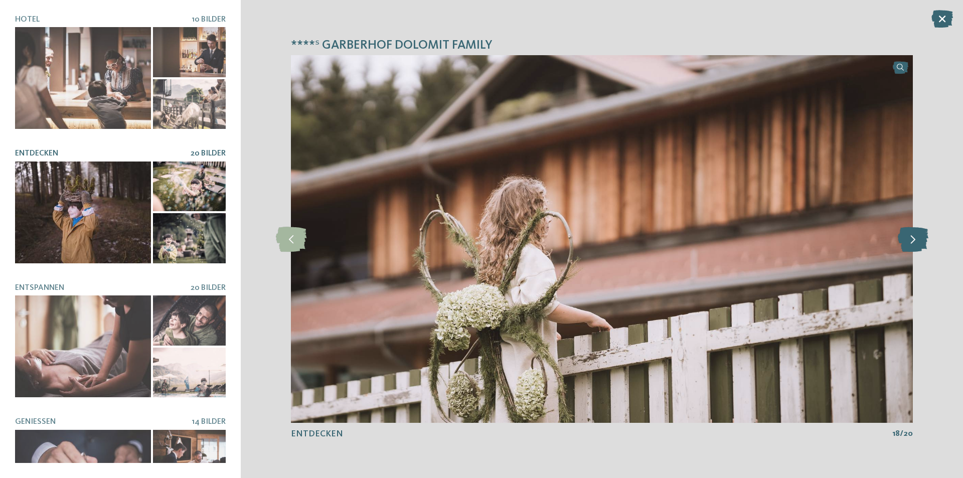
click at [901, 245] on icon at bounding box center [913, 239] width 31 height 25
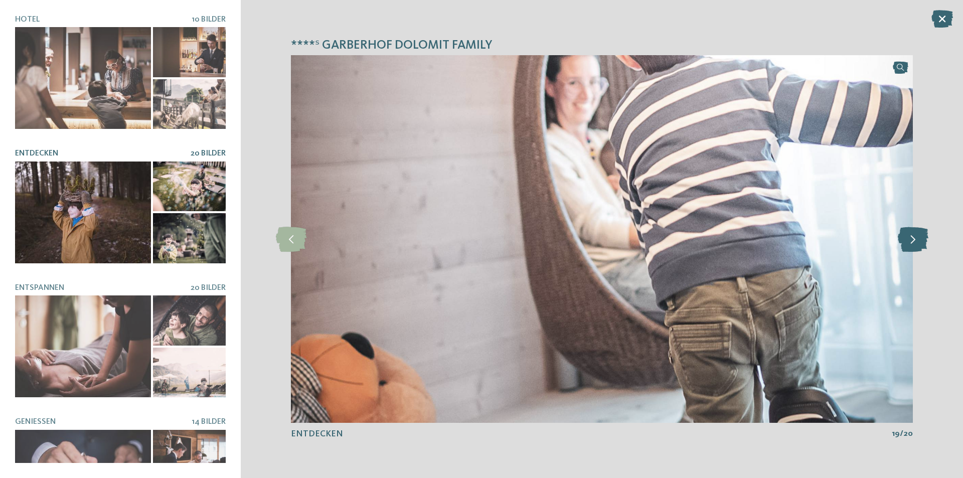
click at [901, 245] on icon at bounding box center [913, 239] width 31 height 25
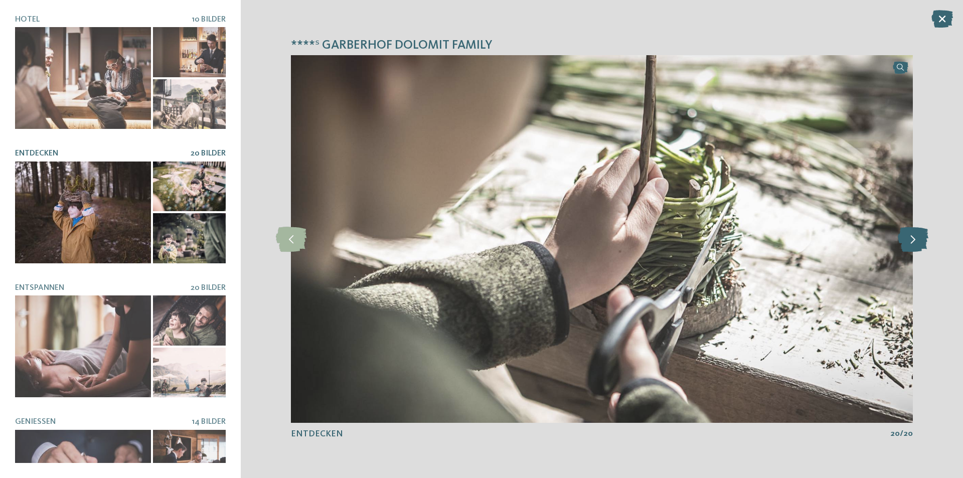
click at [901, 245] on icon at bounding box center [913, 239] width 31 height 25
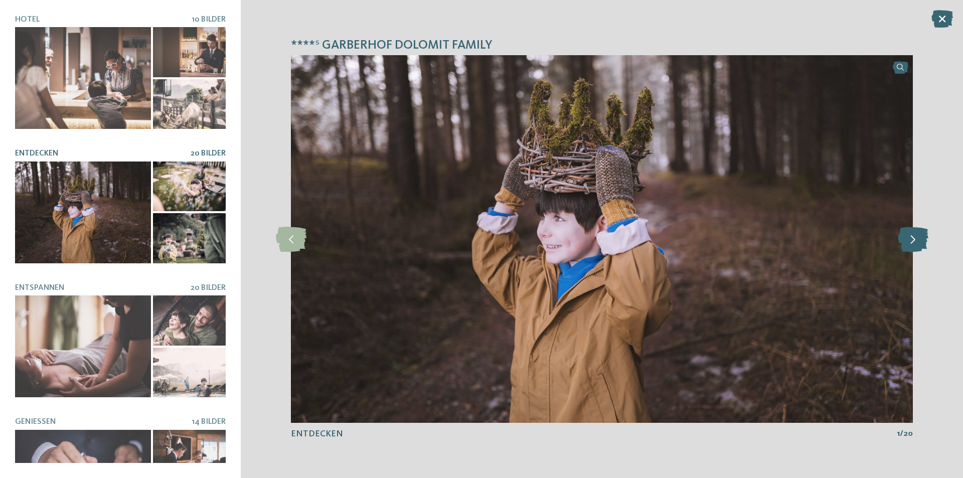
click at [901, 245] on icon at bounding box center [913, 239] width 31 height 25
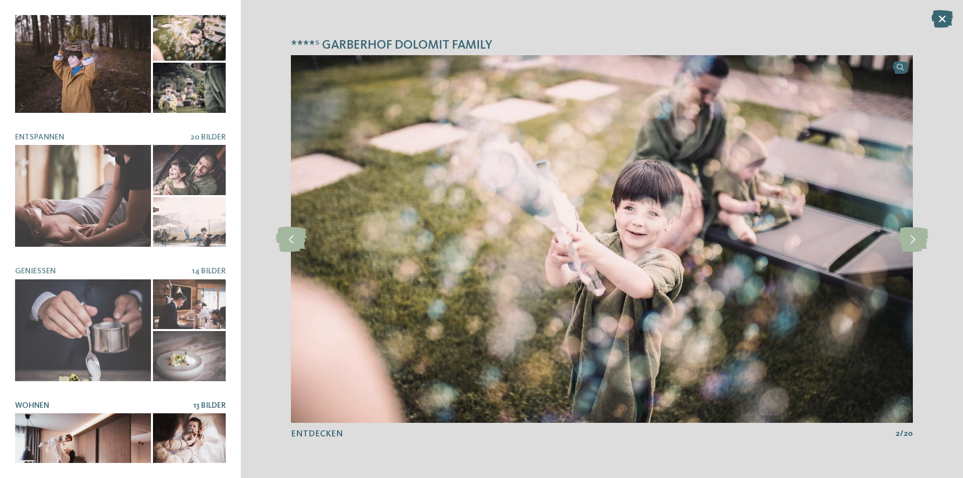
scroll to position [191, 0]
